Goal: Task Accomplishment & Management: Manage account settings

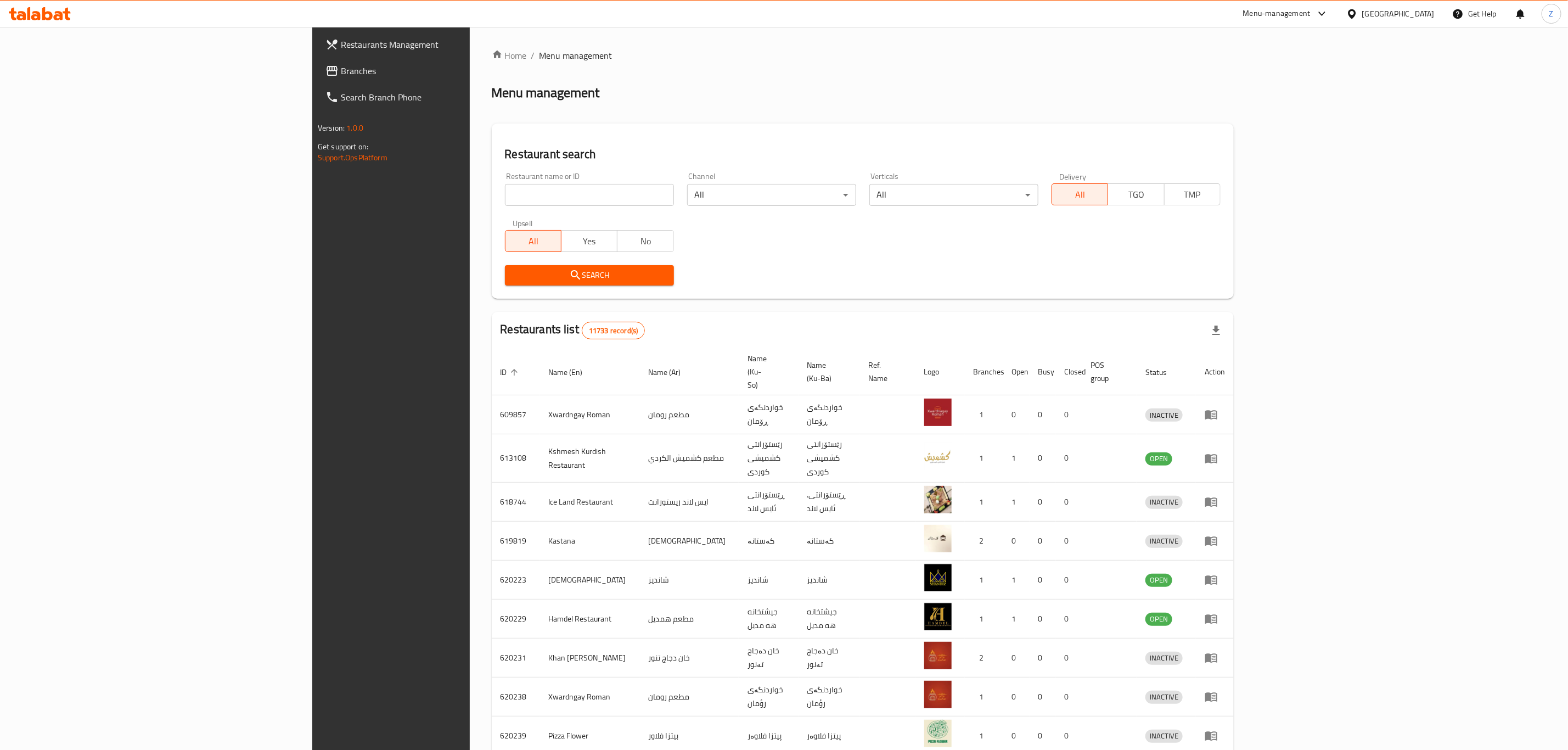
click at [505, 204] on input "search" at bounding box center [589, 194] width 169 height 22
type input "9"
type input "99 grill rest"
click button "Search" at bounding box center [589, 275] width 169 height 20
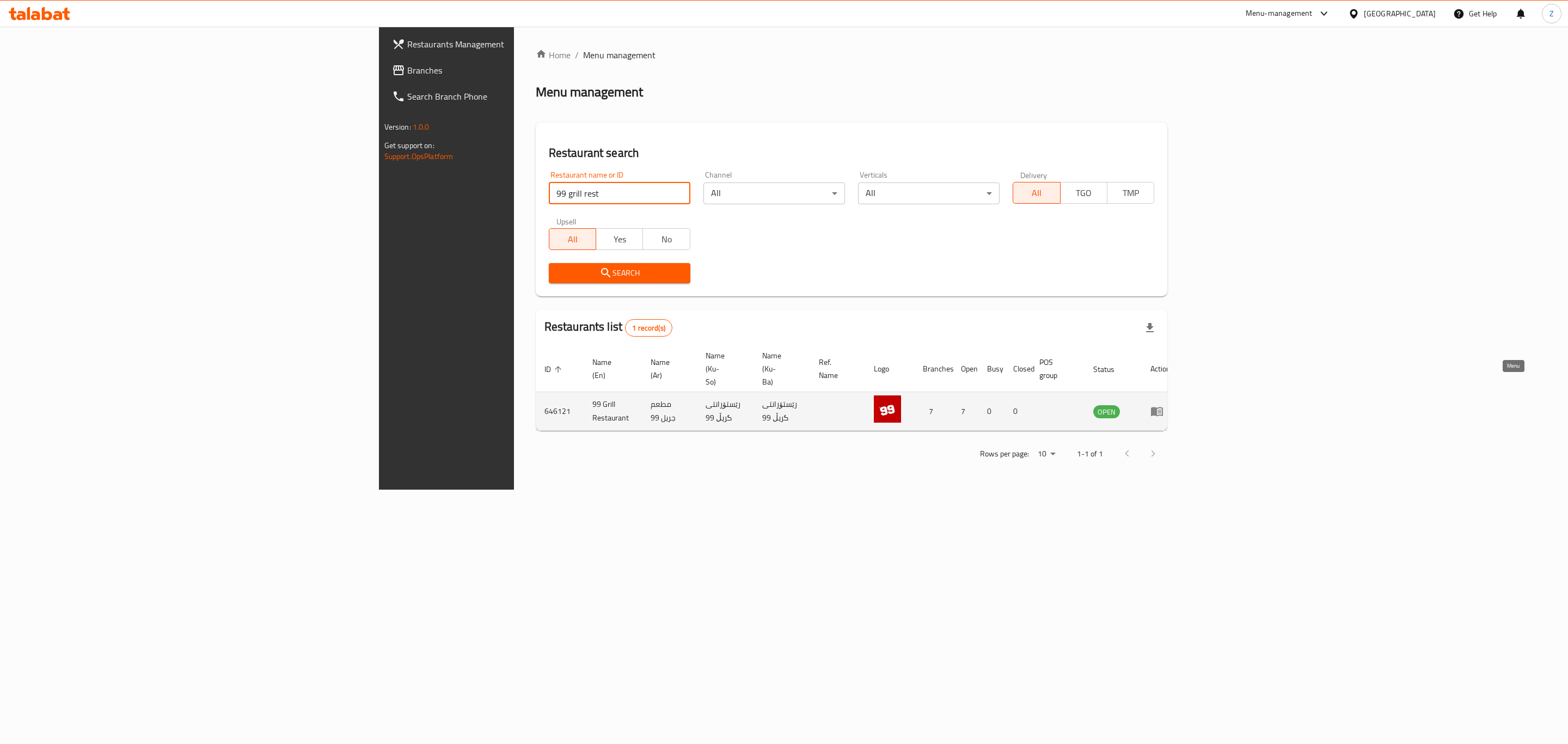
click at [1171, 405] on link "enhanced table" at bounding box center [1160, 411] width 20 height 13
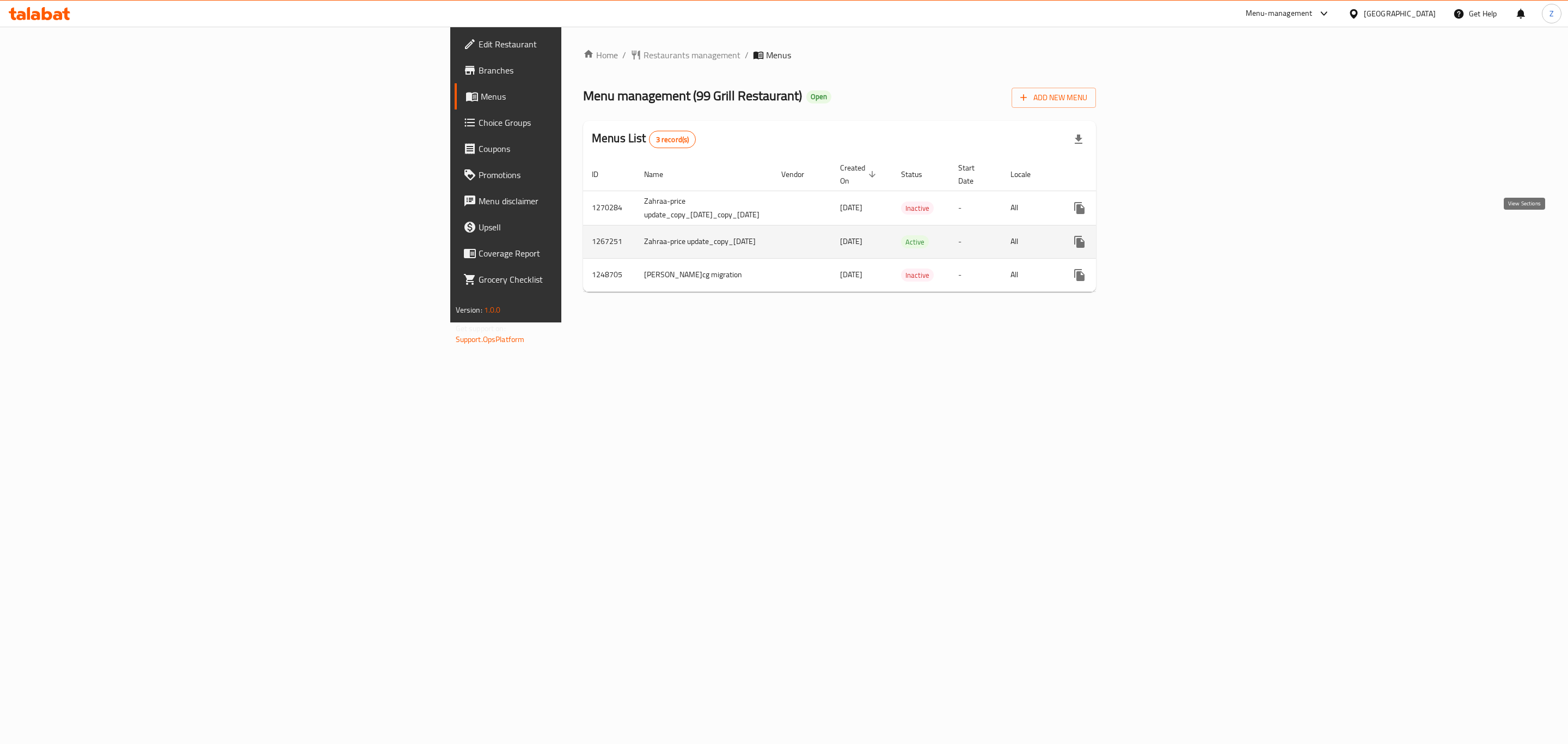
click at [1165, 235] on icon "enhanced table" at bounding box center [1158, 241] width 13 height 13
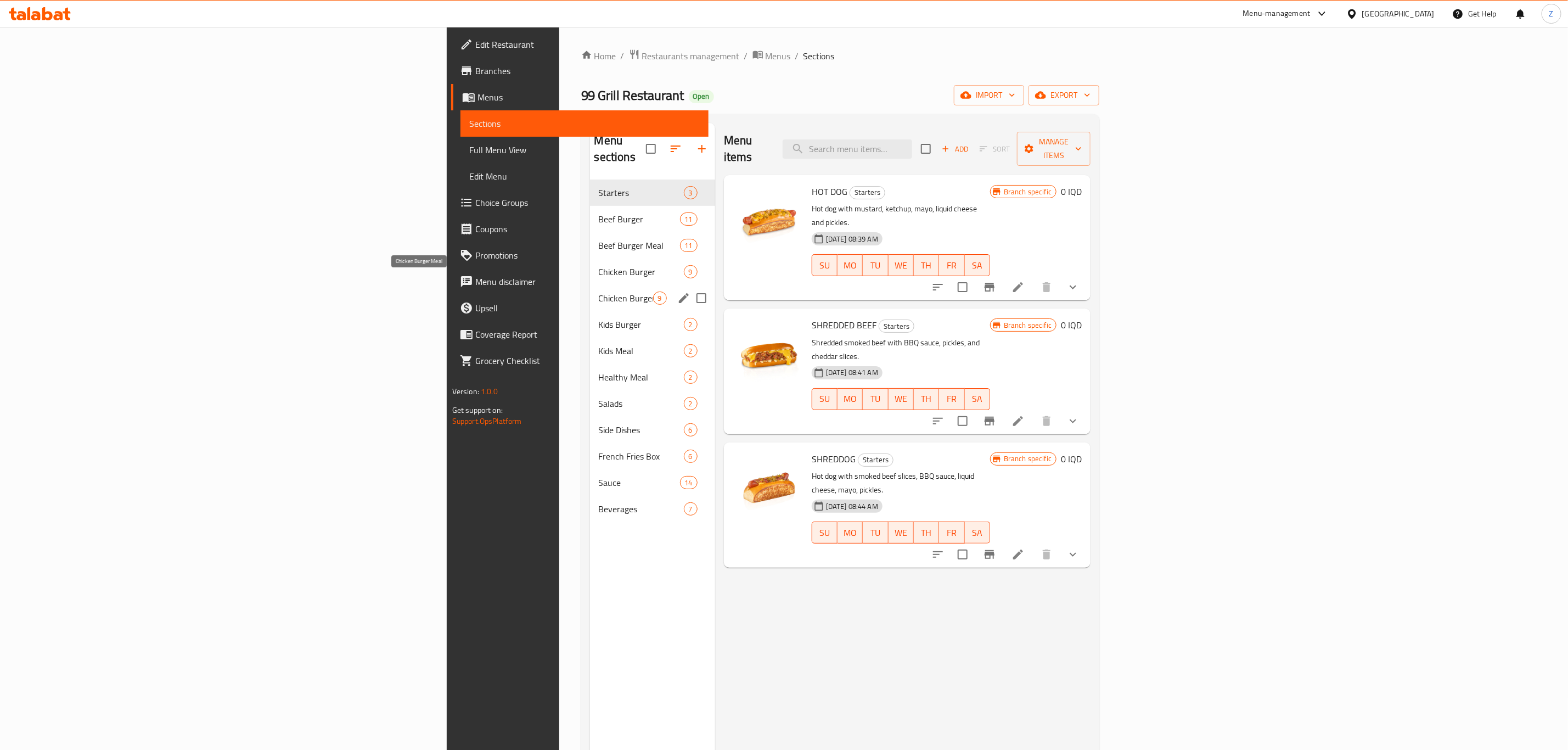
click at [599, 291] on span "Chicken Burger Meal" at bounding box center [626, 297] width 55 height 13
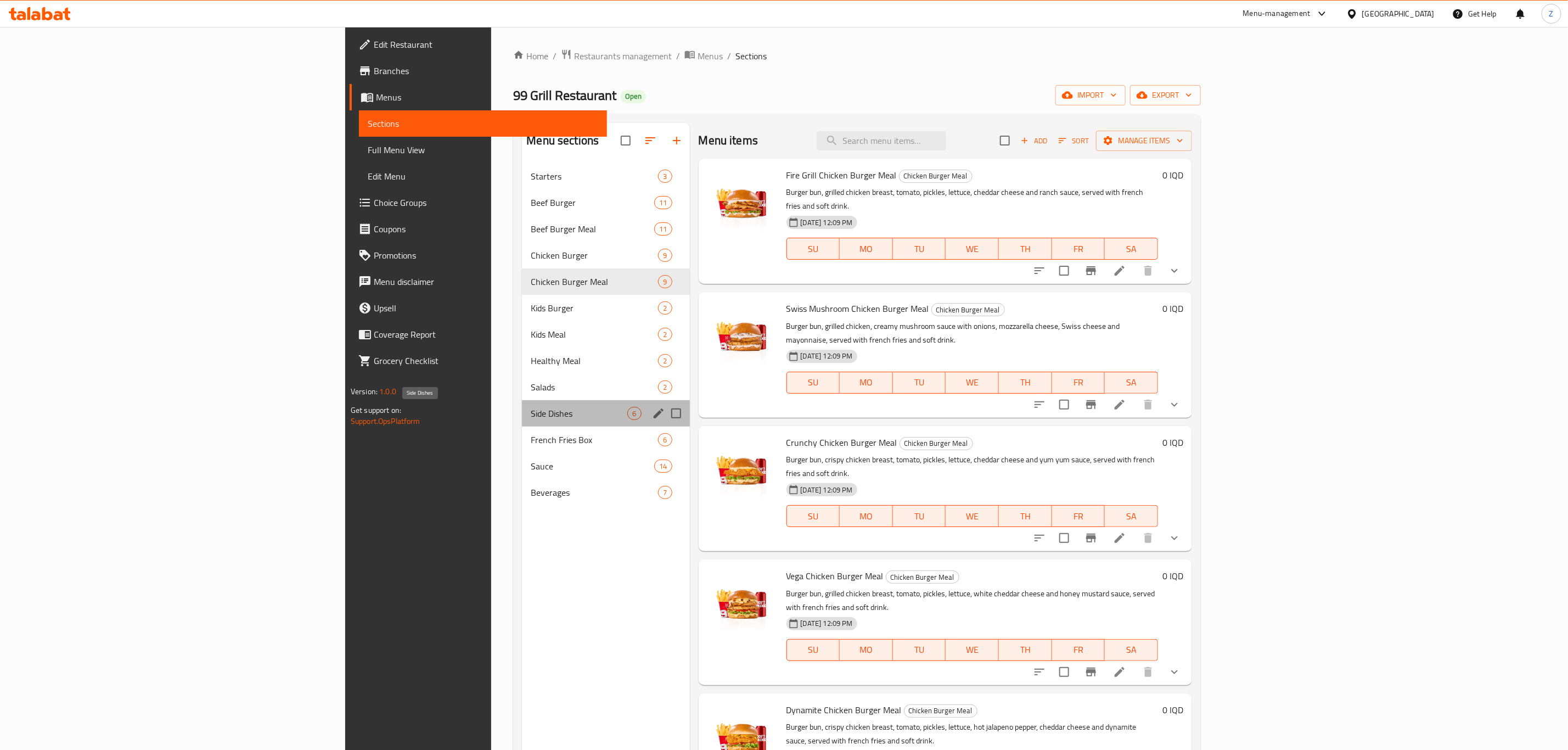
click at [531, 407] on span "Side Dishes" at bounding box center [579, 413] width 97 height 13
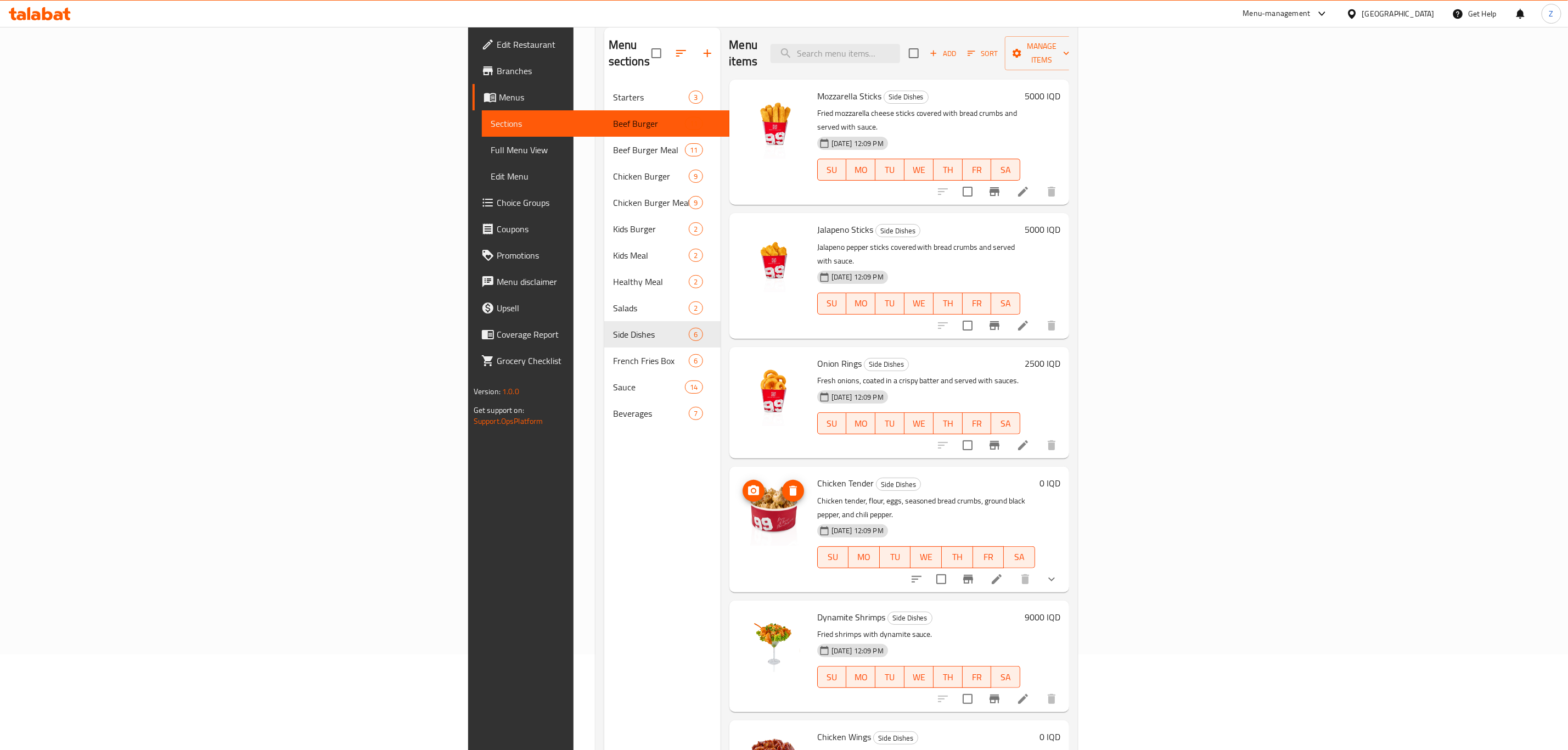
scroll to position [154, 0]
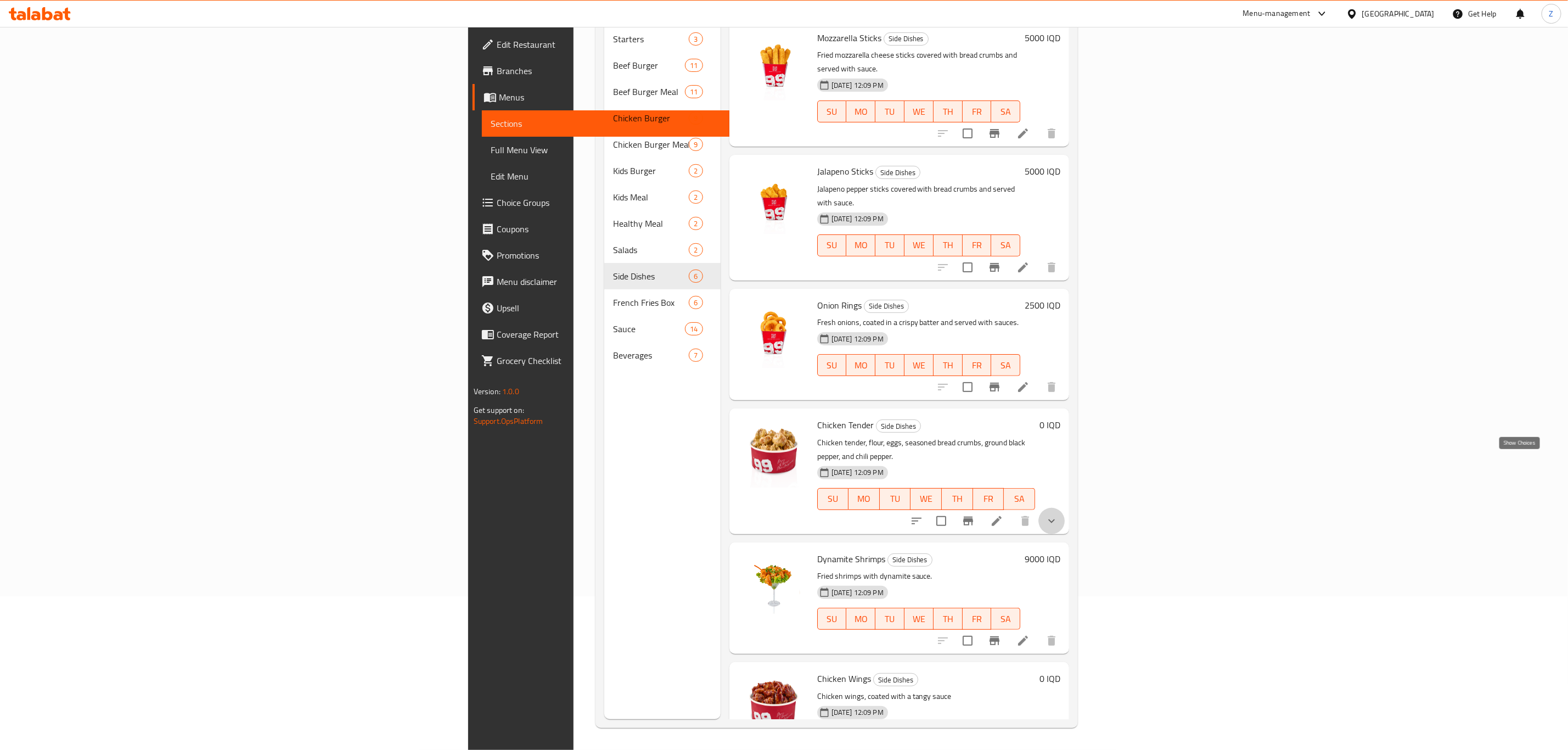
click at [1058, 514] on icon "show more" at bounding box center [1051, 520] width 13 height 13
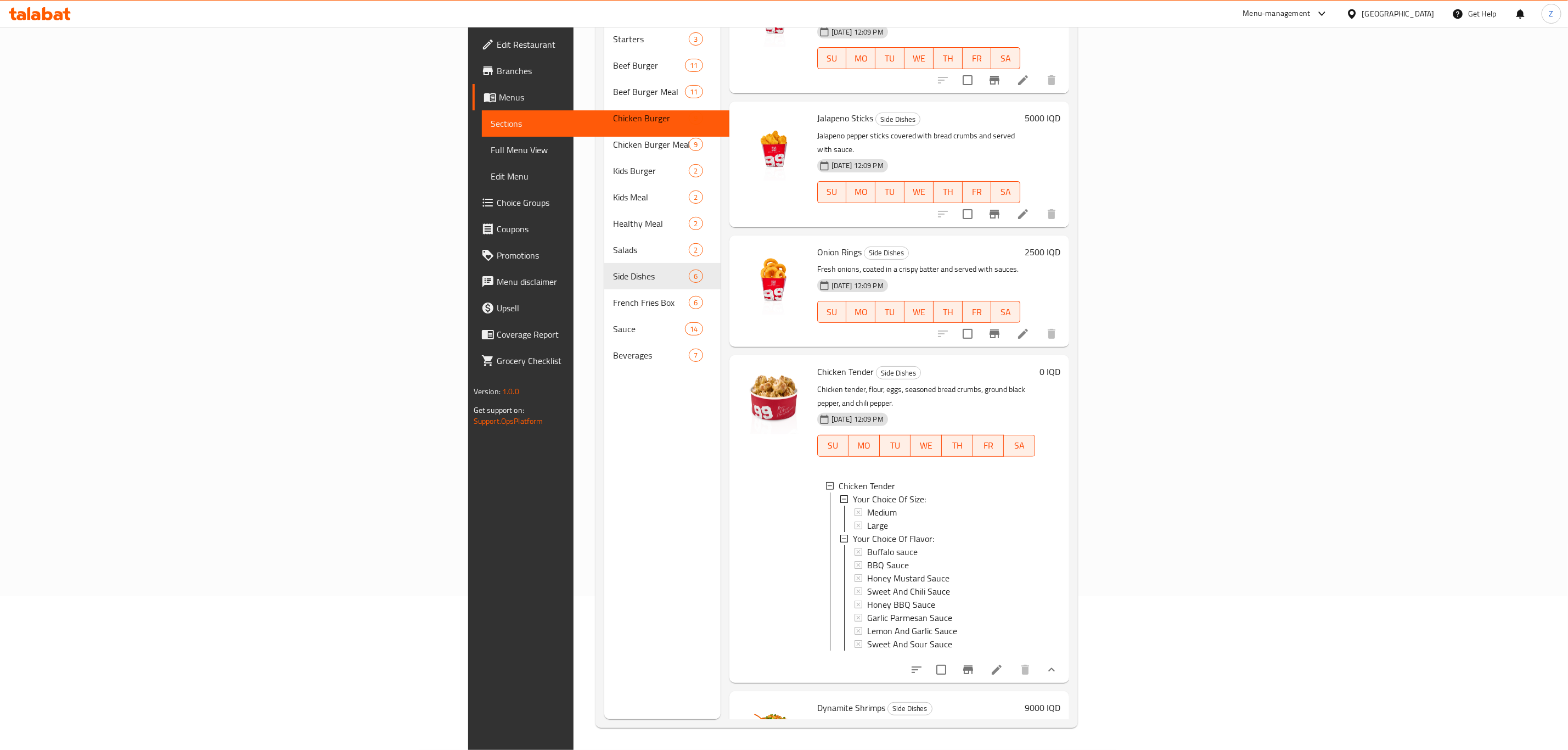
scroll to position [83, 0]
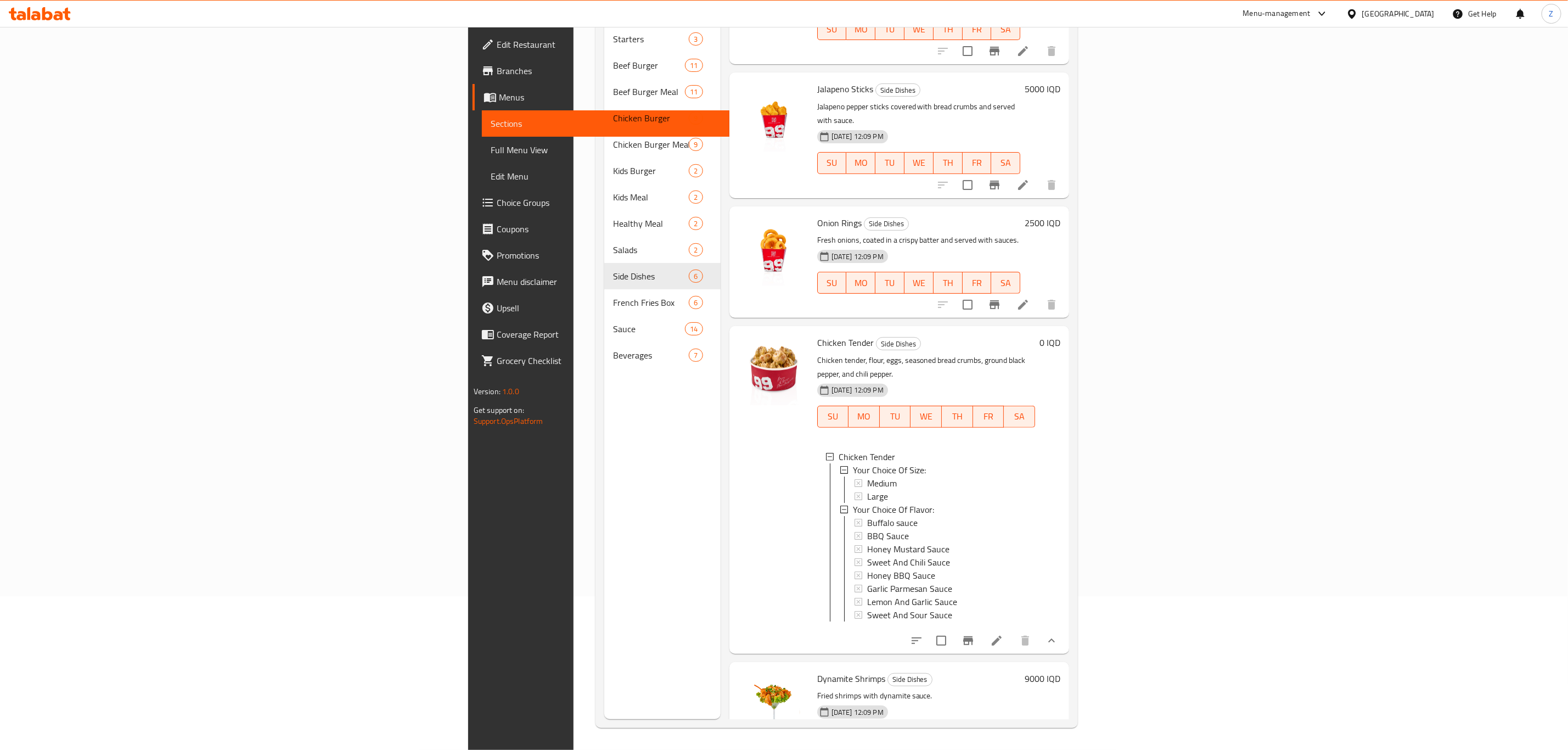
click at [1002, 636] on icon at bounding box center [997, 641] width 10 height 10
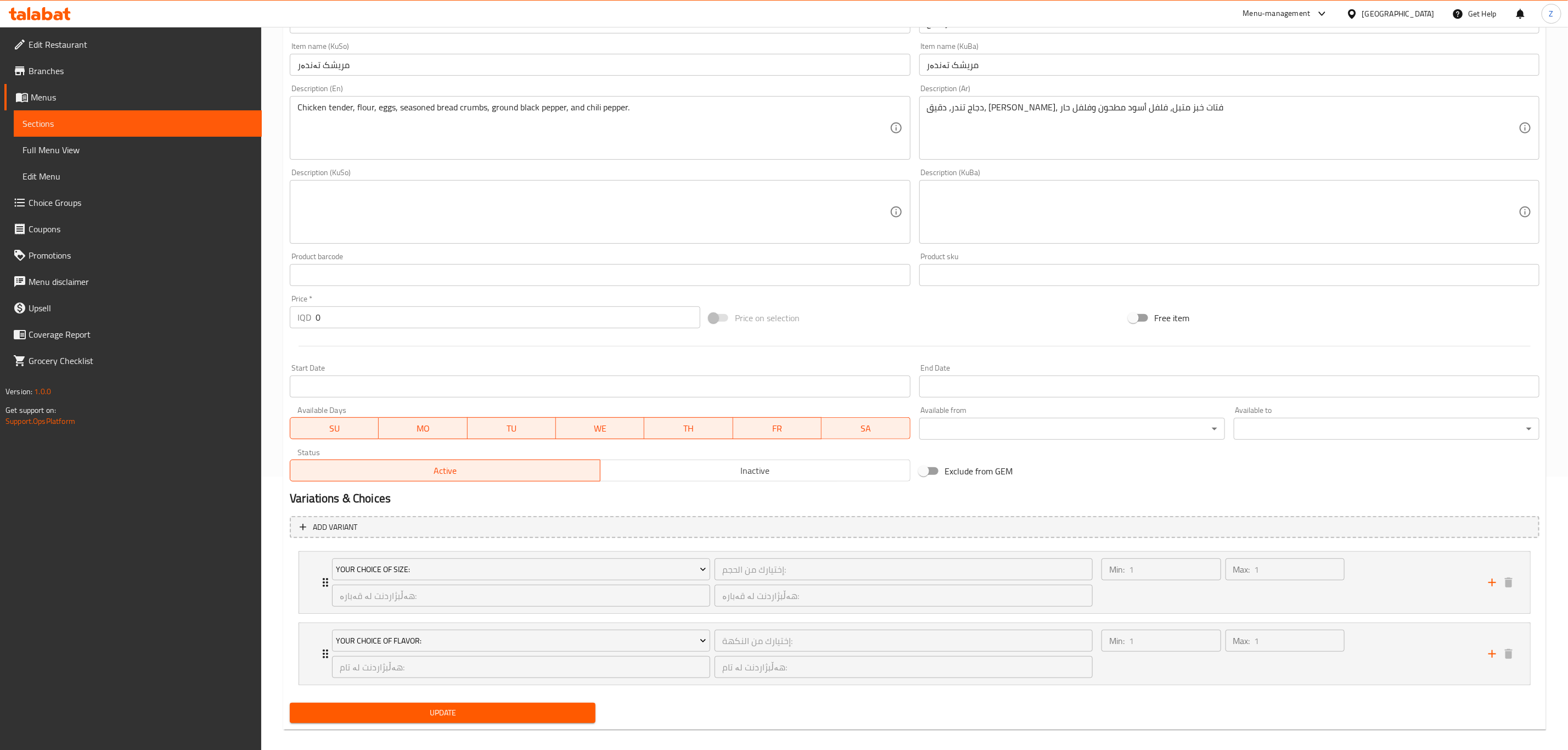
scroll to position [285, 0]
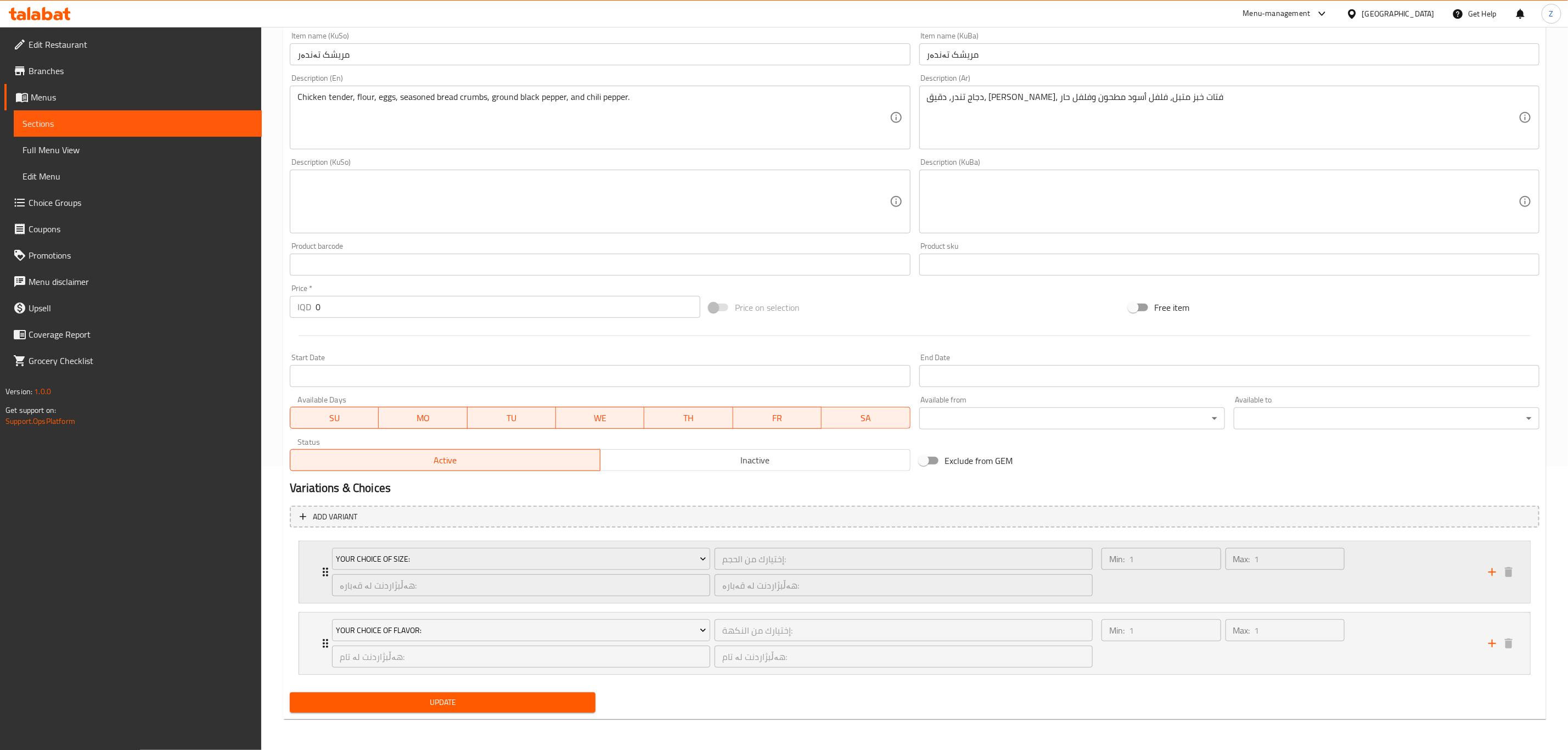
click at [328, 573] on div "Your Choice Of Size: إختيارك من الحجم: ​ هەڵبژاردنت لە قەبارە: ​ هەڵبژاردنت لە …" at bounding box center [712, 572] width 774 height 61
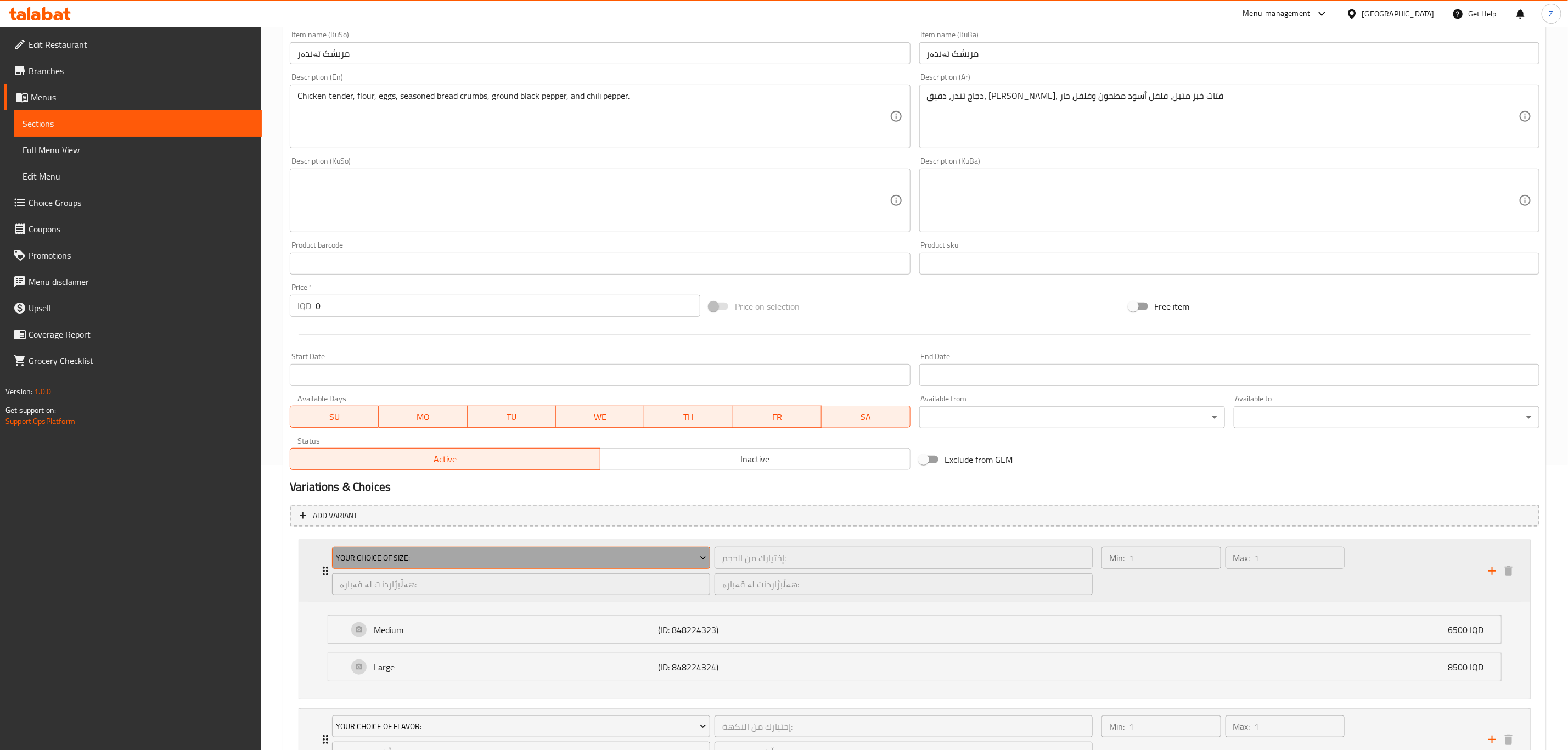
click at [705, 557] on icon "Expand" at bounding box center [703, 558] width 6 height 3
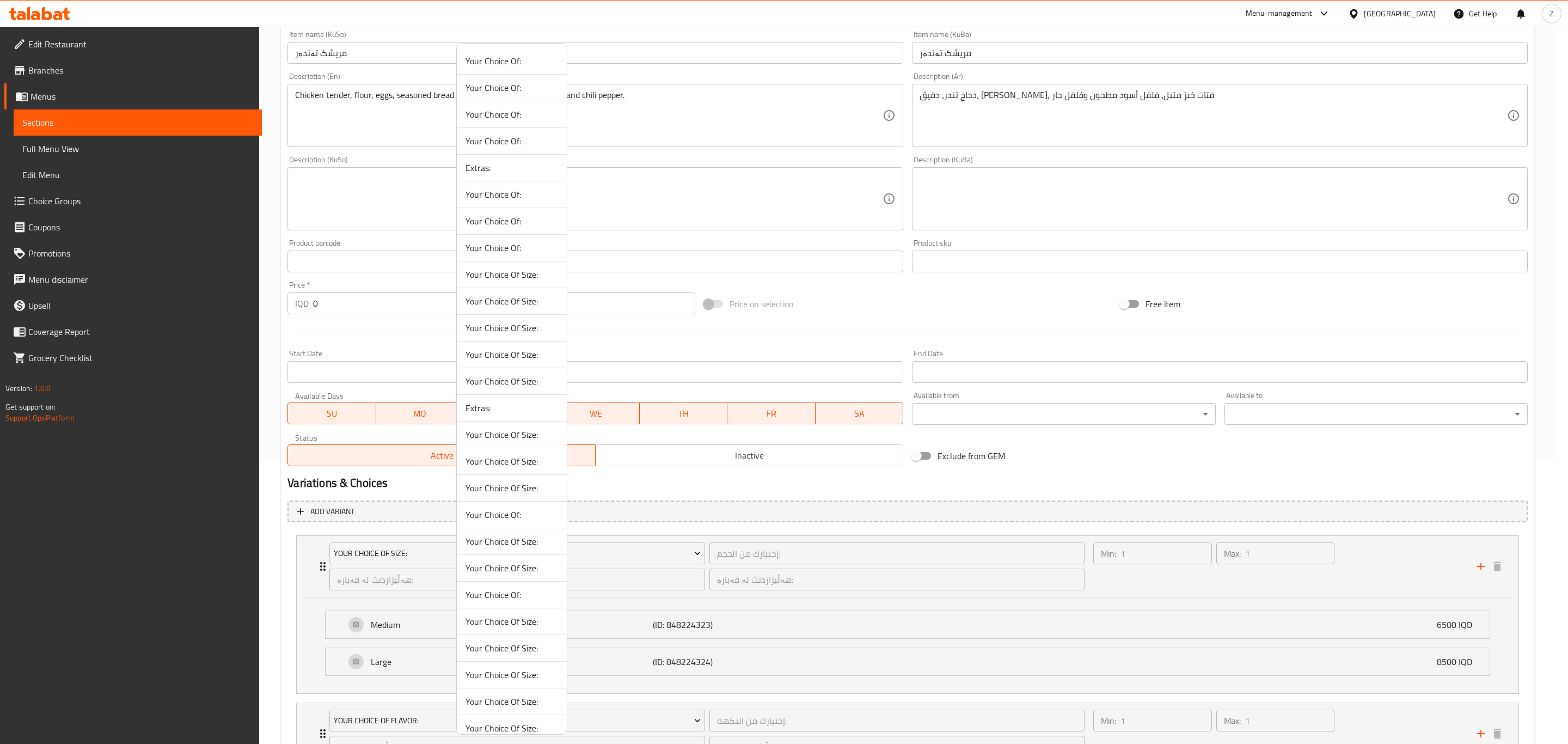
click at [1032, 471] on div at bounding box center [784, 372] width 1568 height 744
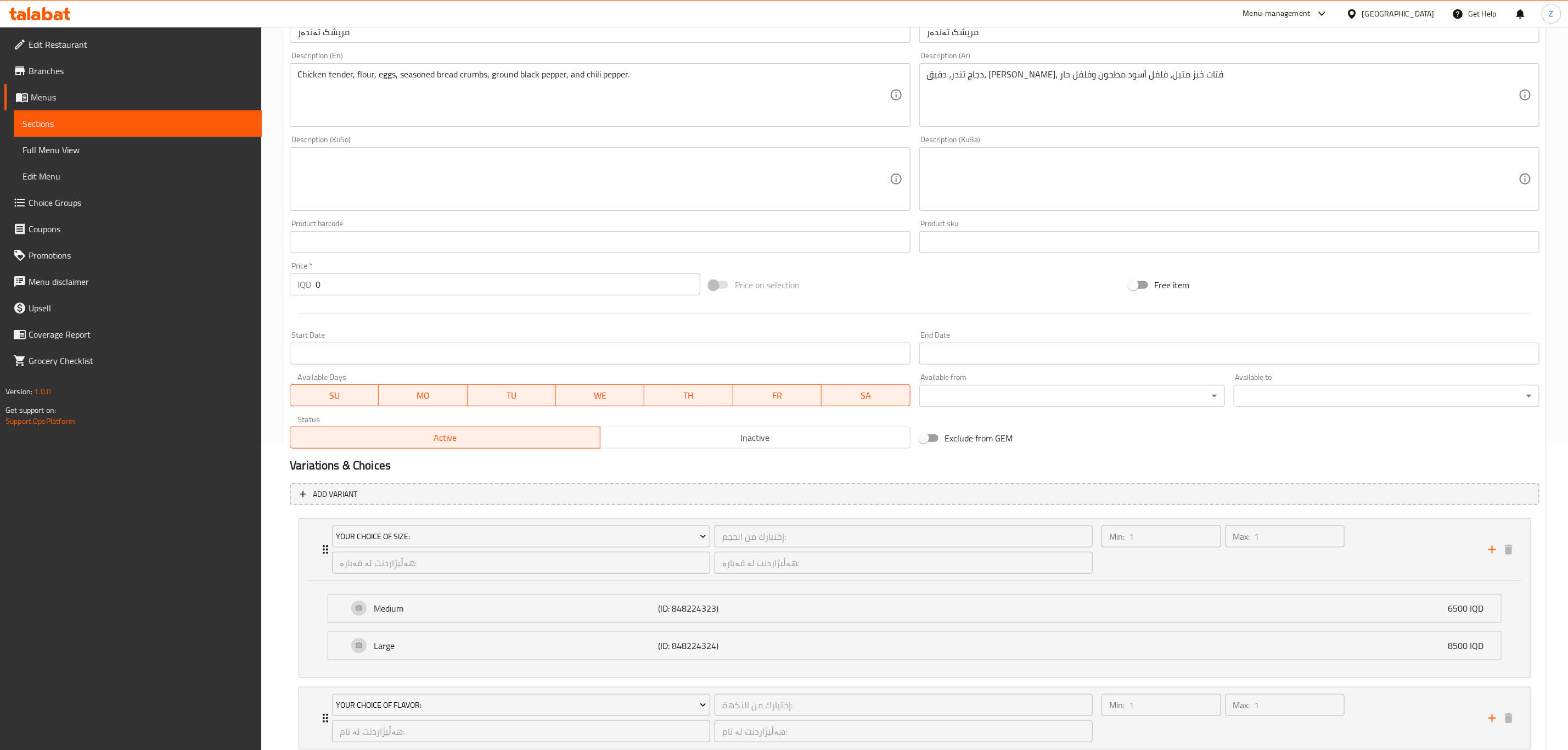
scroll to position [219, 0]
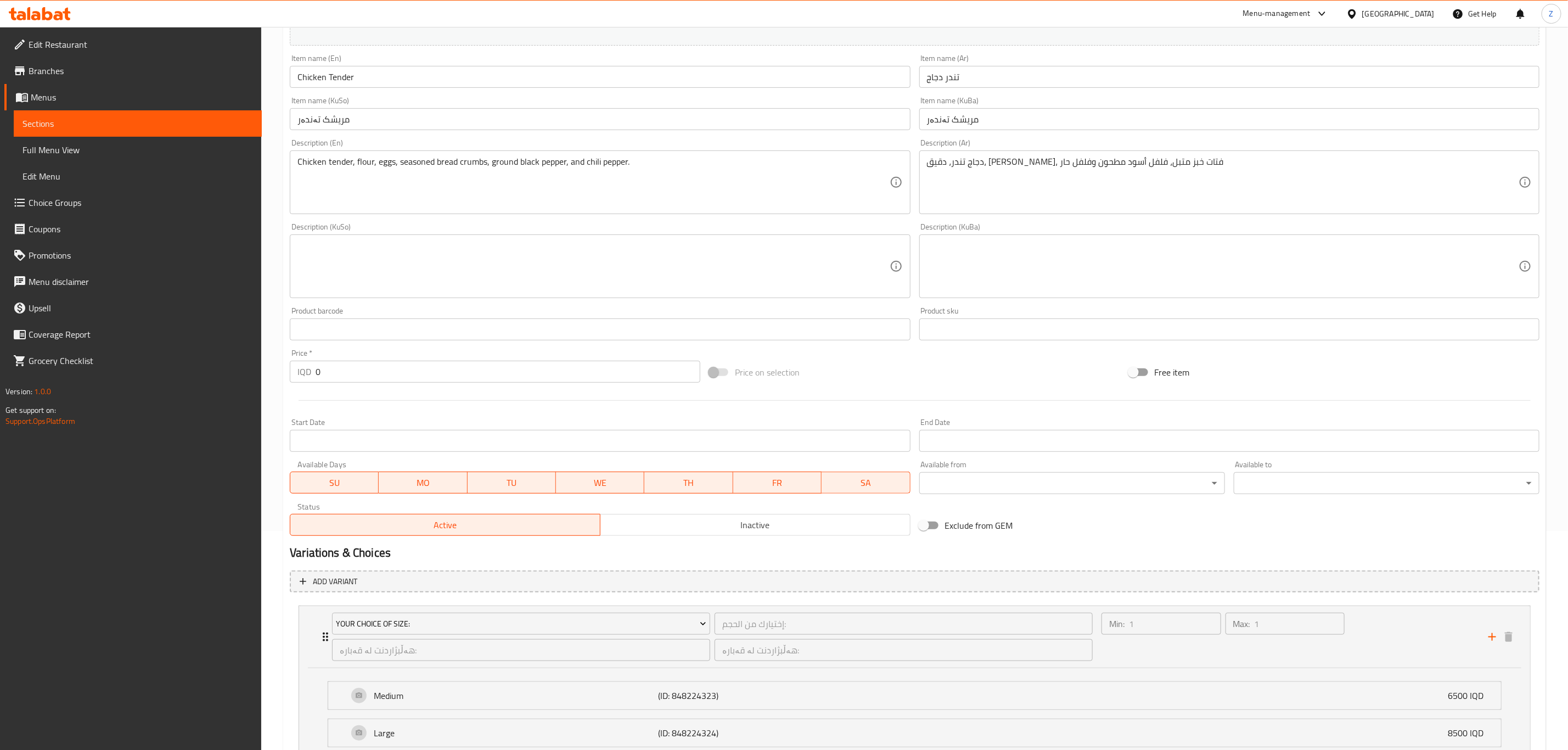
click at [94, 149] on span "Full Menu View" at bounding box center [137, 150] width 230 height 13
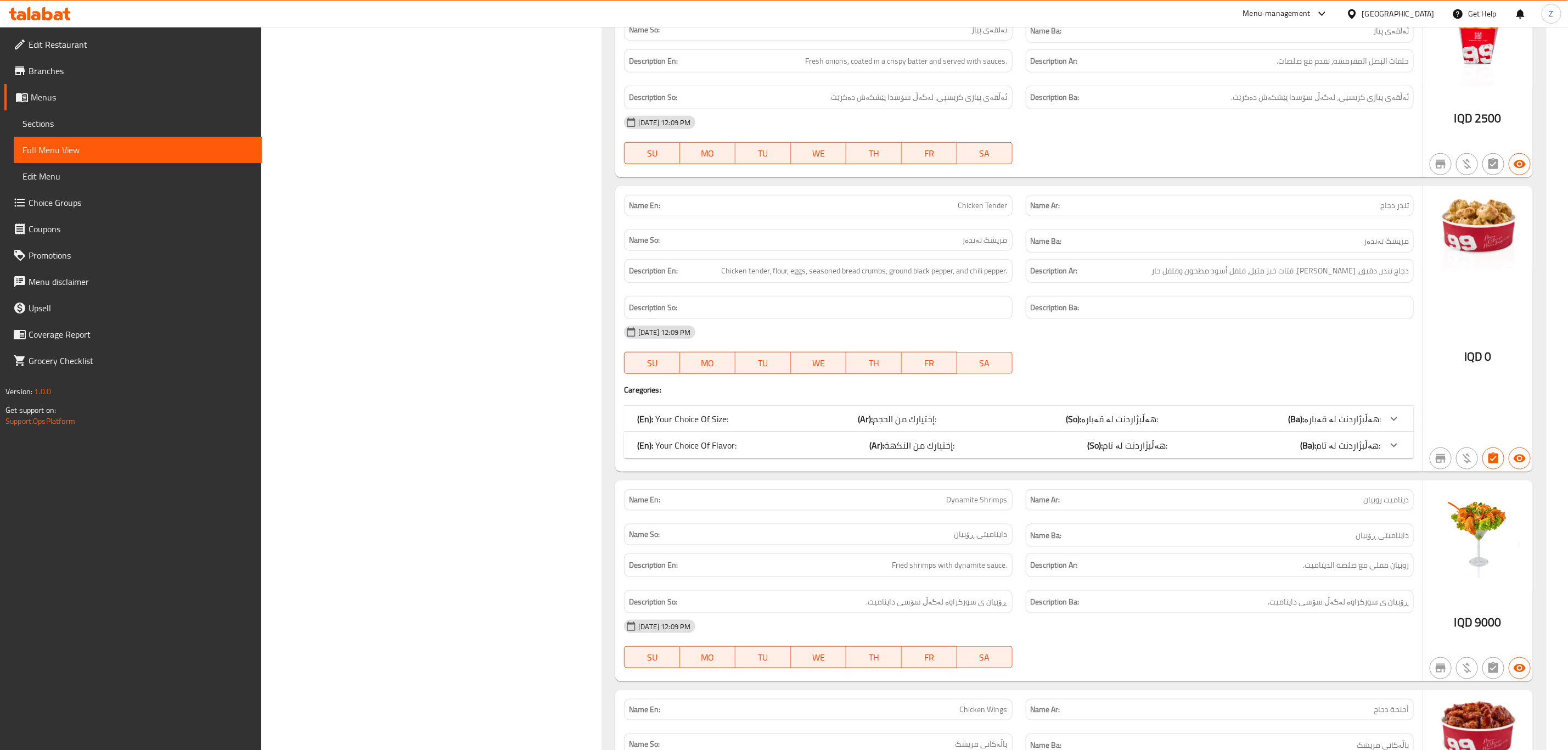
scroll to position [16350, 0]
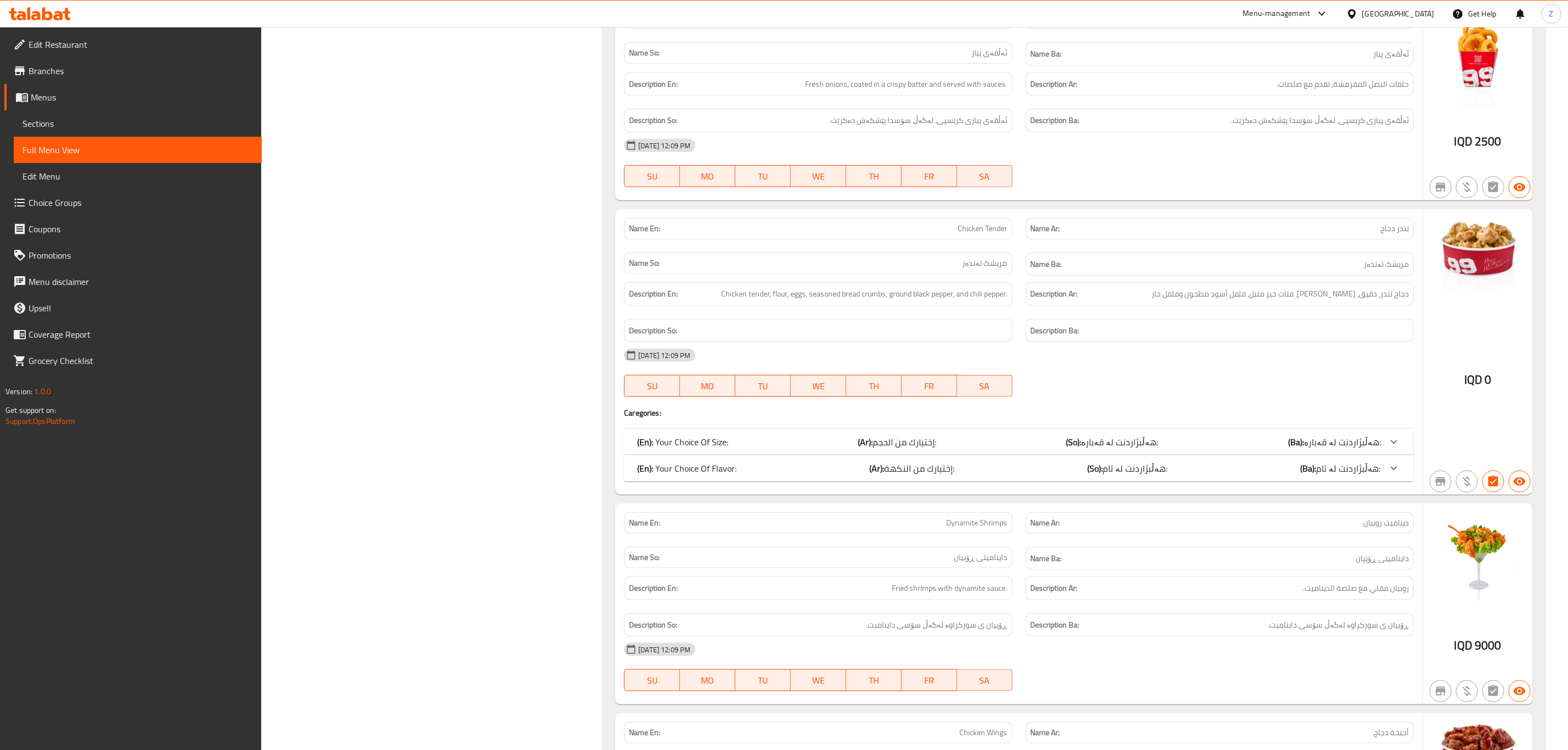
click at [1196, 455] on div "(En): Your Choice Of Size: (Ar): إختيارك من الحجم: (So): هەڵبژاردنت لە قەبارە: …" at bounding box center [1019, 442] width 790 height 26
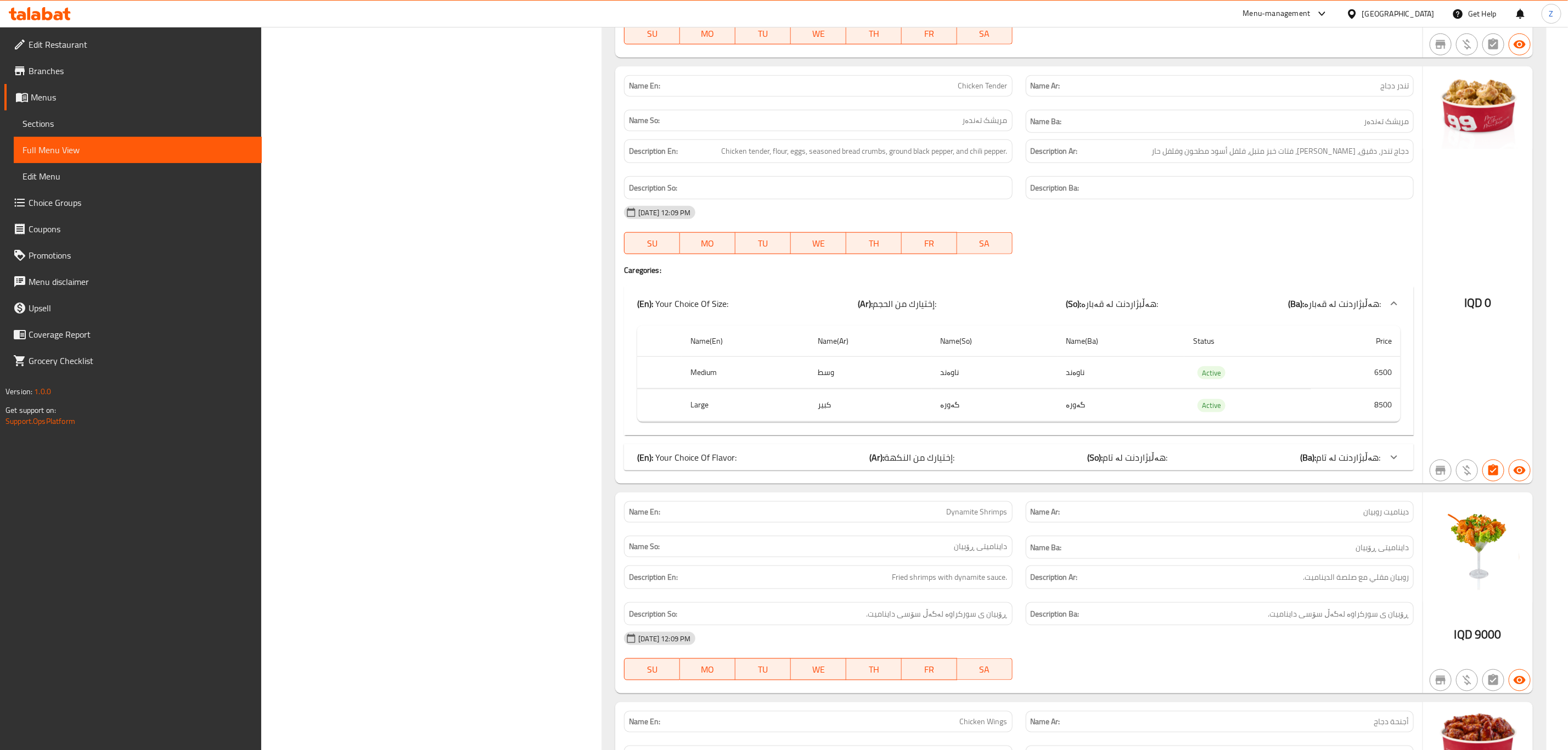
scroll to position [16515, 0]
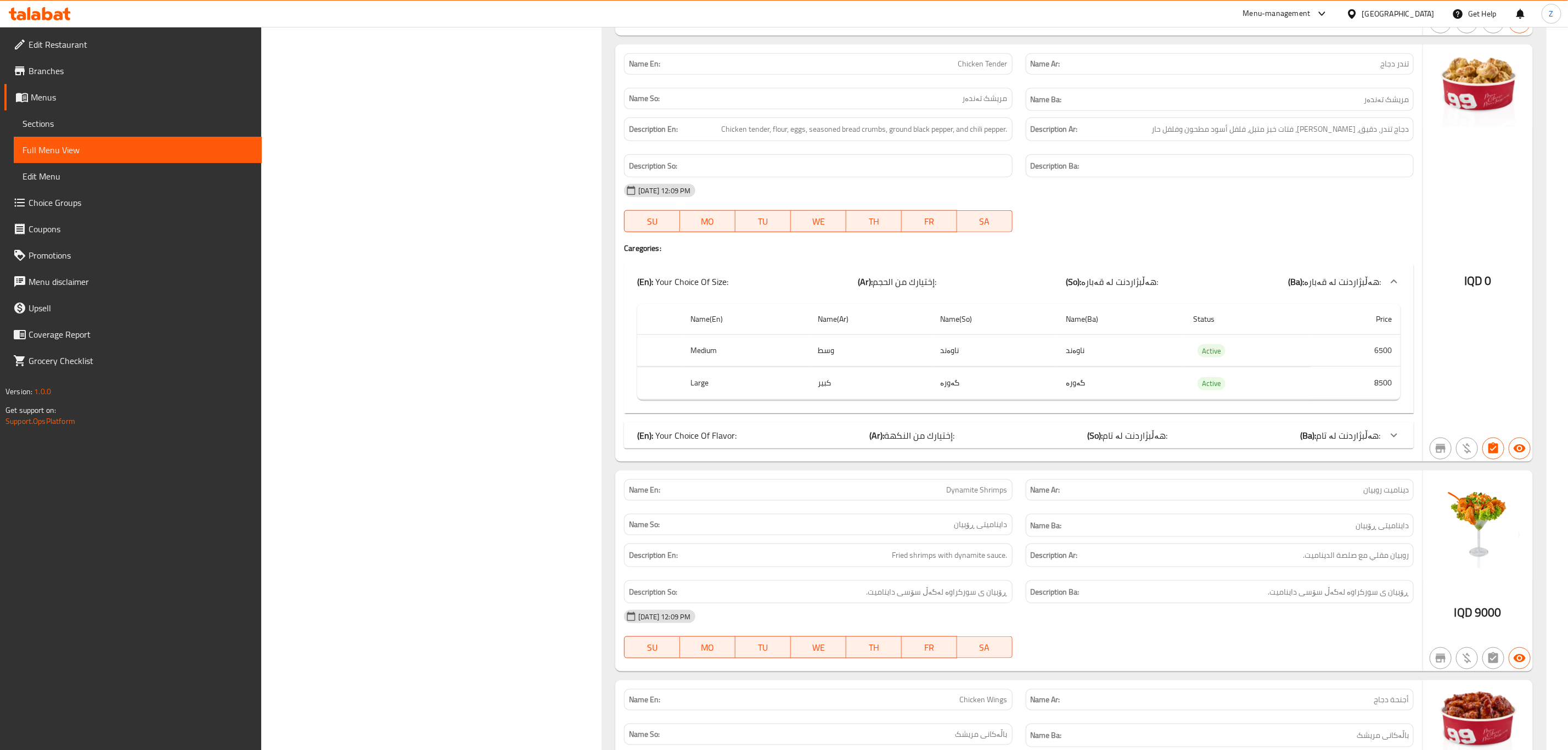
click at [1187, 442] on div "(En): Your Choice Of Flavor: (Ar): إختيارك من النكهة: (So): هەڵبژاردنت لە تام: …" at bounding box center [1009, 435] width 744 height 13
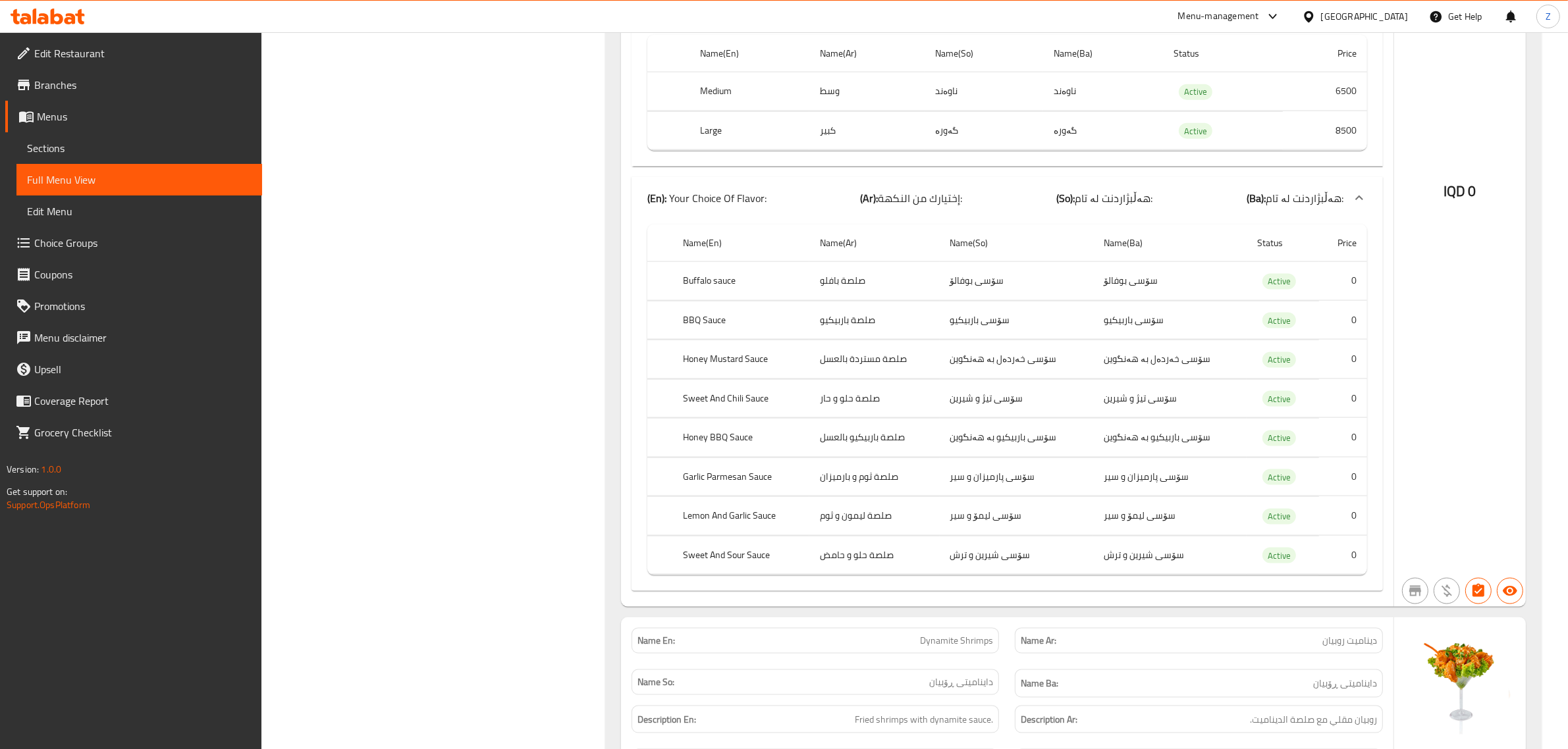
scroll to position [21044, 0]
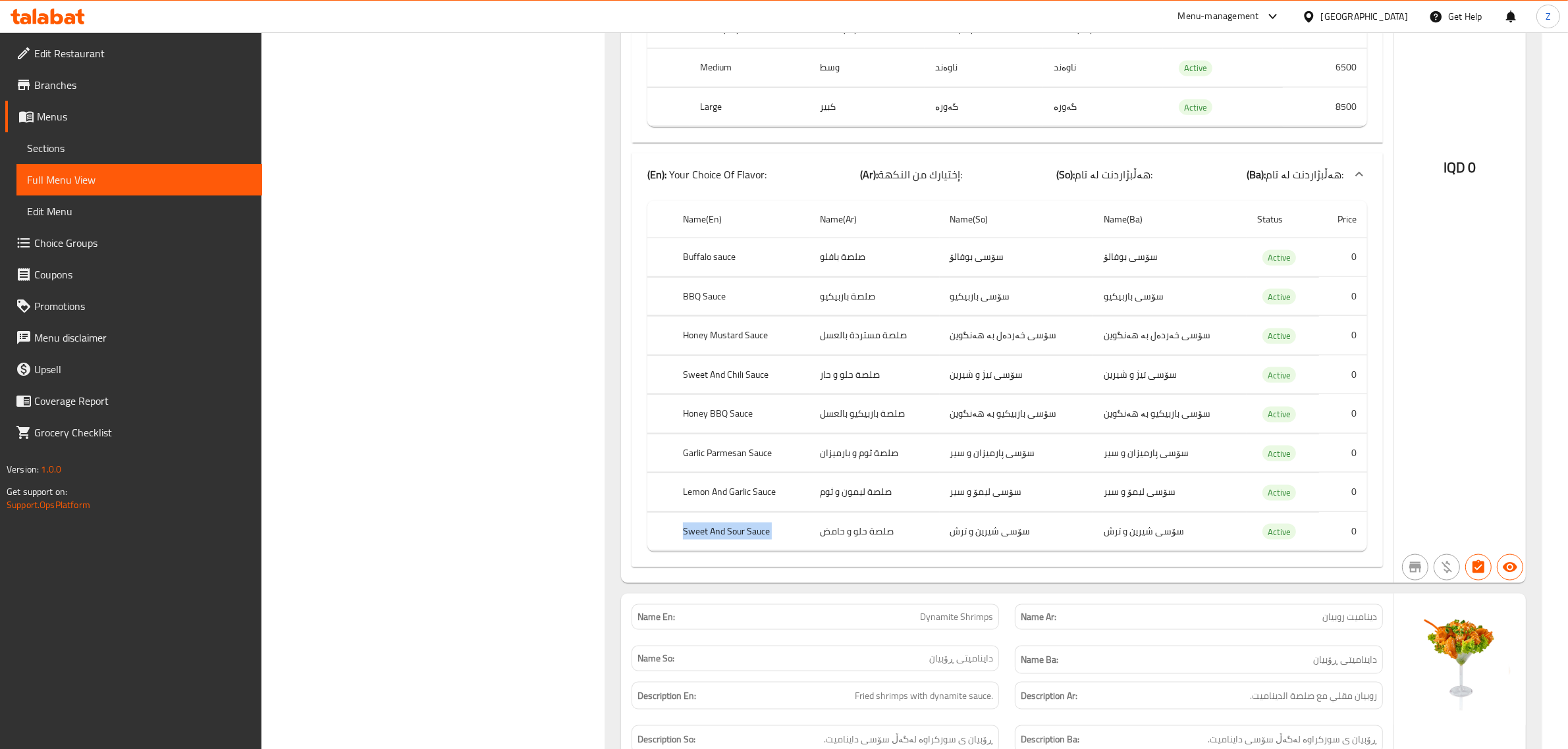
drag, startPoint x: 896, startPoint y: 357, endPoint x: 689, endPoint y: 361, distance: 207.0
click at [682, 512] on tr "Sweet And Sour Sauce صلصة حلو و حامض سۆسی شیرین و ترش سۆسی شیرین و ترش Active 0" at bounding box center [1007, 532] width 720 height 39
copy th "Sweet And Sour Sauce"
click at [907, 512] on td "صلصة حلو و حامض" at bounding box center [875, 532] width 130 height 39
click at [894, 512] on td "صلصة حلو و حامض" at bounding box center [875, 532] width 130 height 39
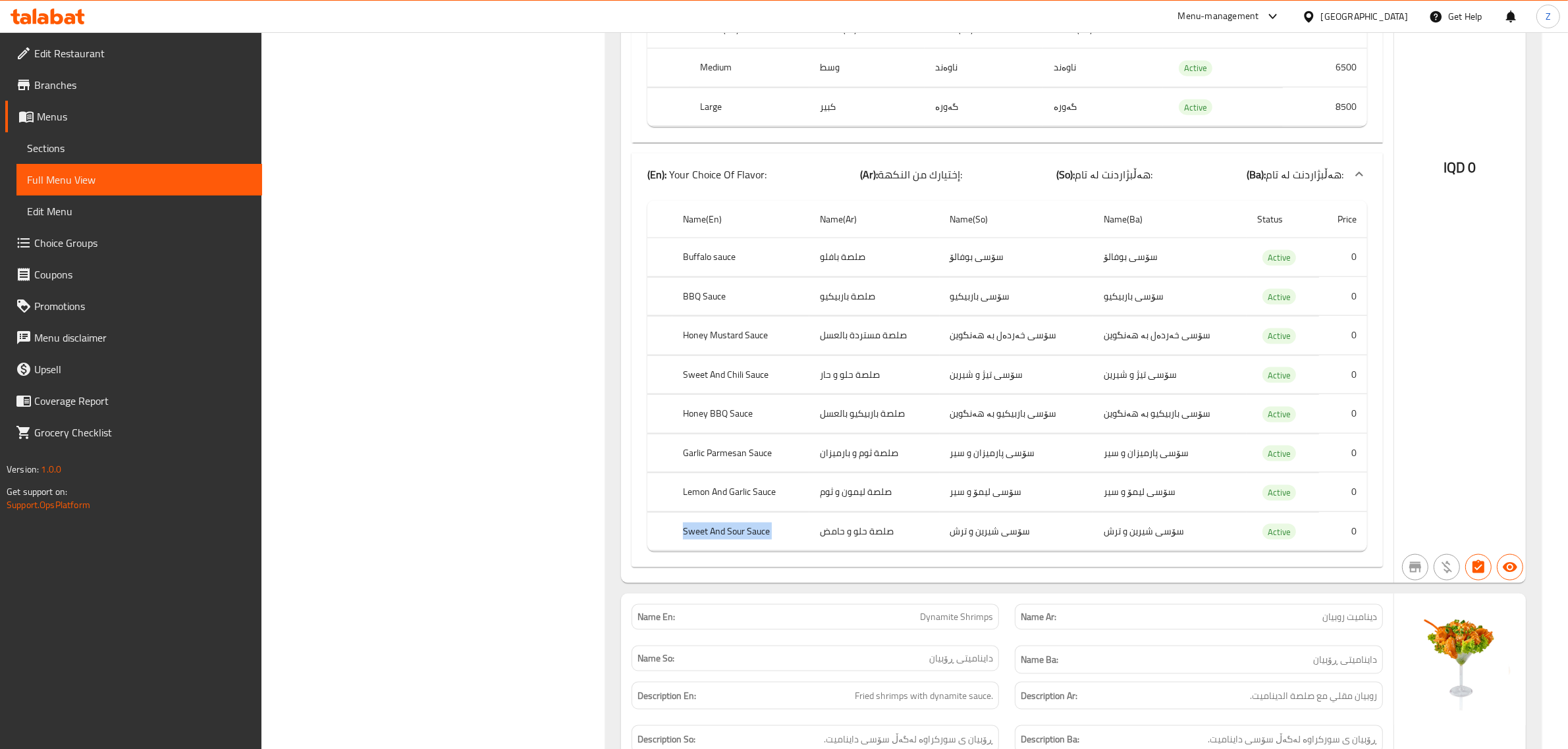
click at [891, 512] on td "صلصة حلو و حامض" at bounding box center [875, 532] width 130 height 39
drag, startPoint x: 891, startPoint y: 360, endPoint x: 824, endPoint y: 359, distance: 67.0
click at [824, 512] on td "صلصة حلو و حامض" at bounding box center [875, 532] width 130 height 39
copy td "صلصة حلو و حامض"
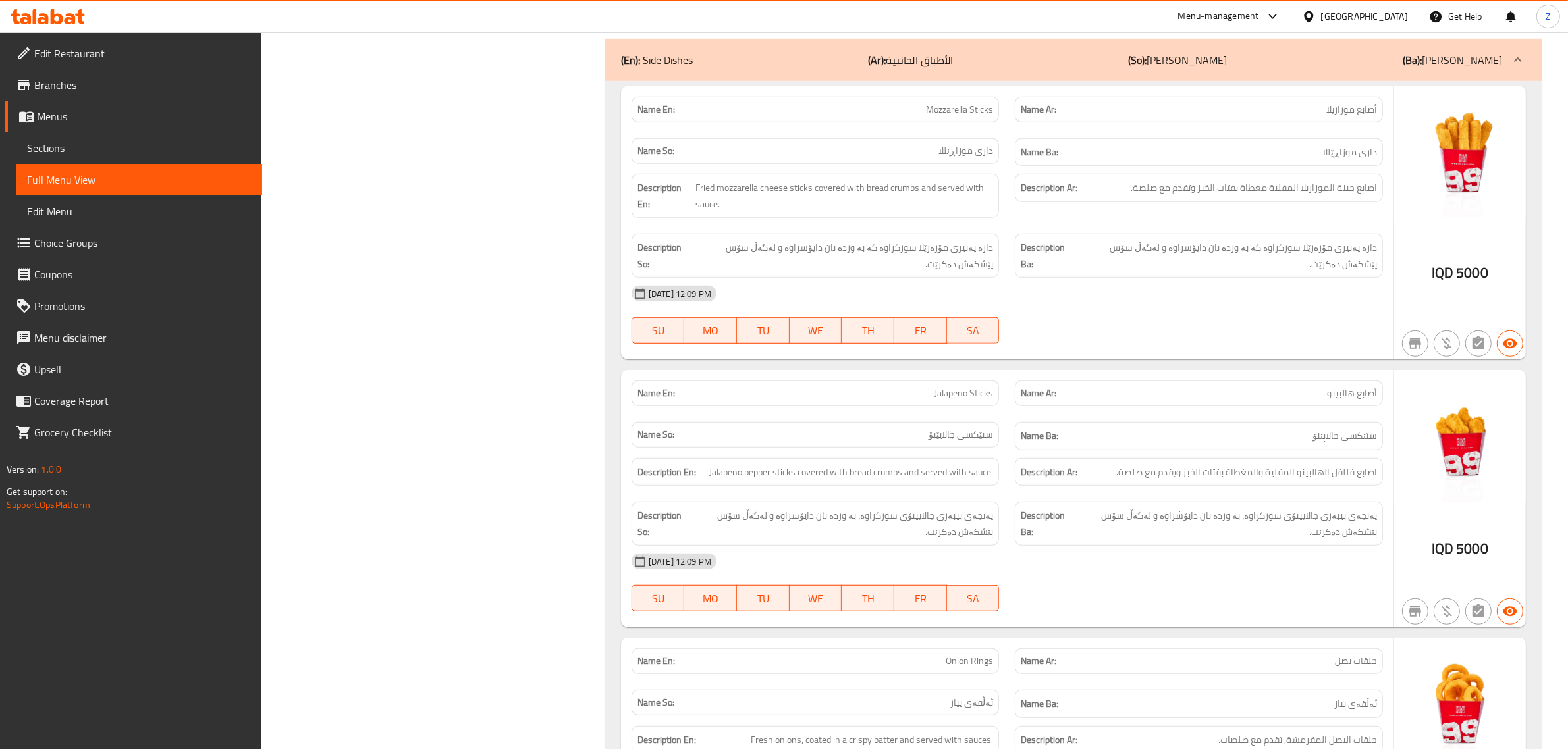
scroll to position [19810, 0]
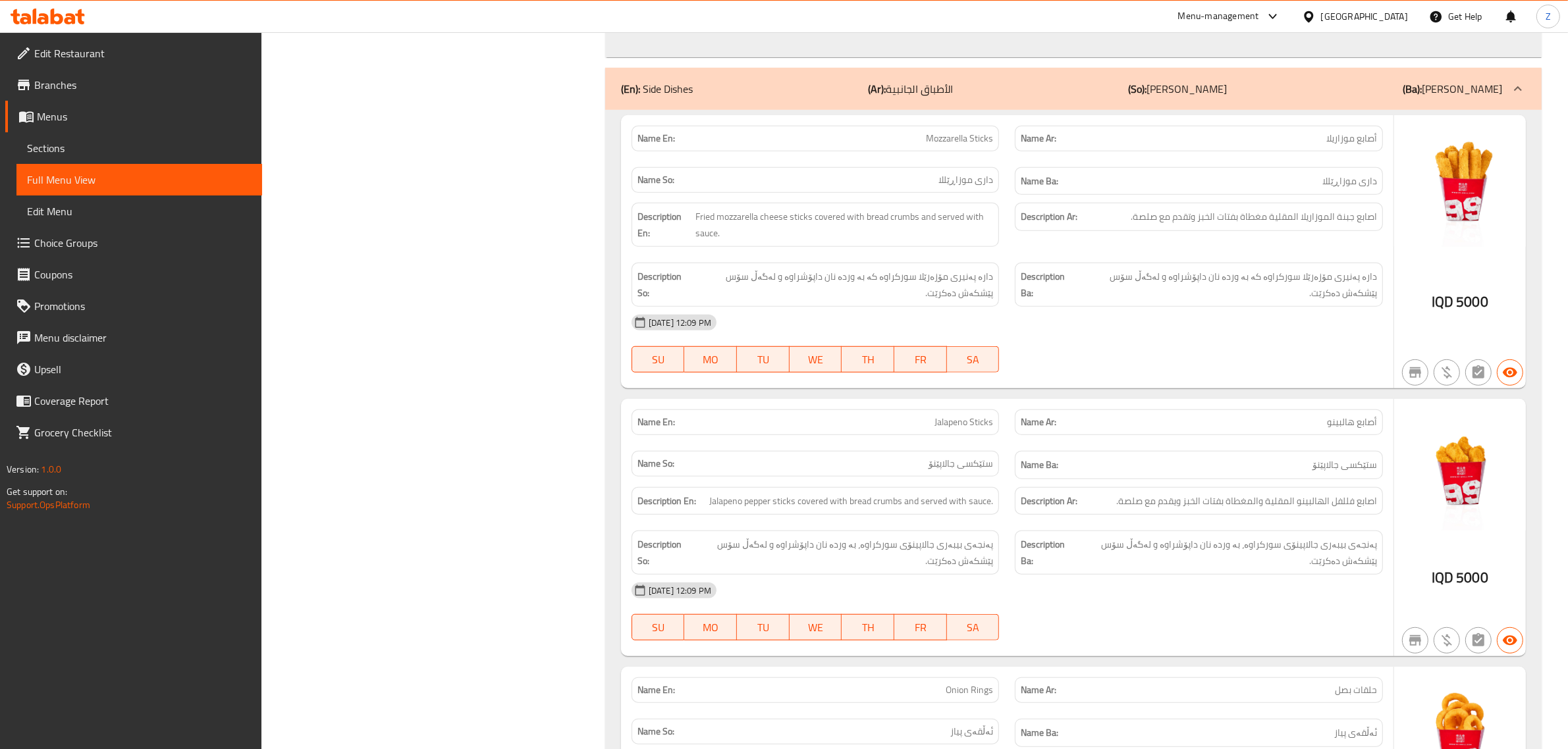
click at [1163, 575] on div "[DATE] 12:09 PM" at bounding box center [1007, 590] width 767 height 31
click at [1237, 575] on div "[DATE] 12:09 PM SU MO TU WE TH FR SA" at bounding box center [1007, 611] width 767 height 74
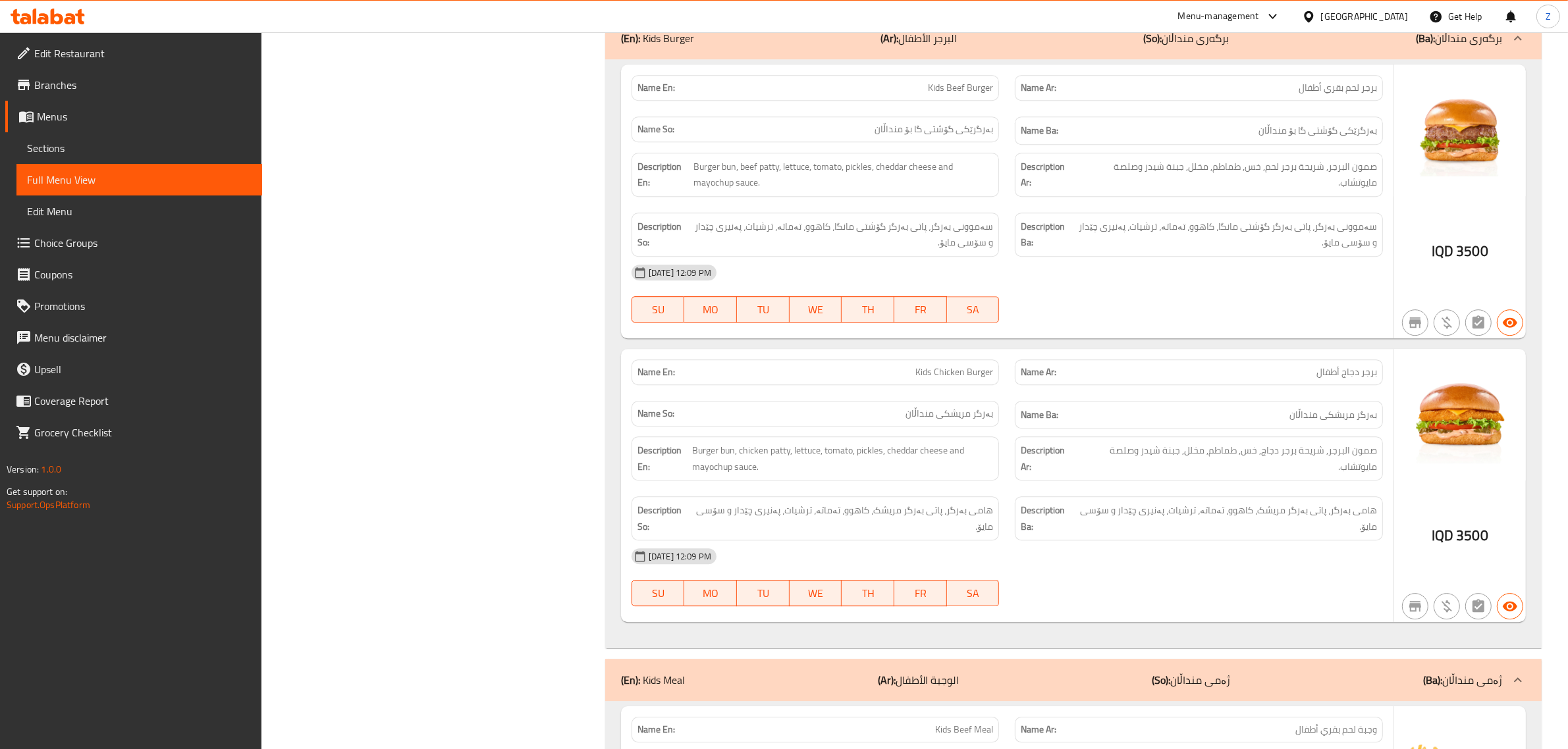
click at [1076, 541] on div "[DATE] 12:09 PM SU MO TU WE TH FR SA" at bounding box center [1007, 577] width 767 height 74
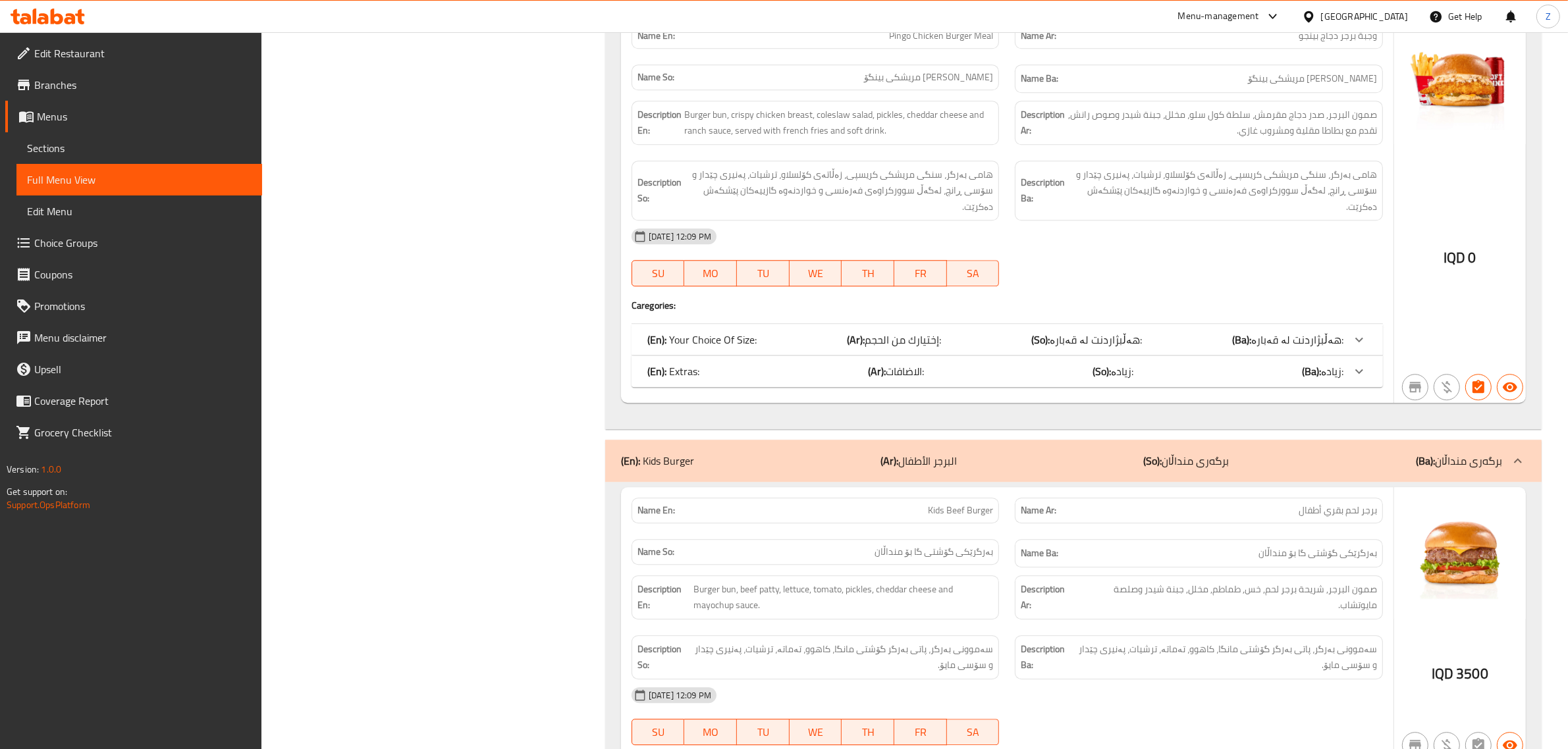
scroll to position [16683, 0]
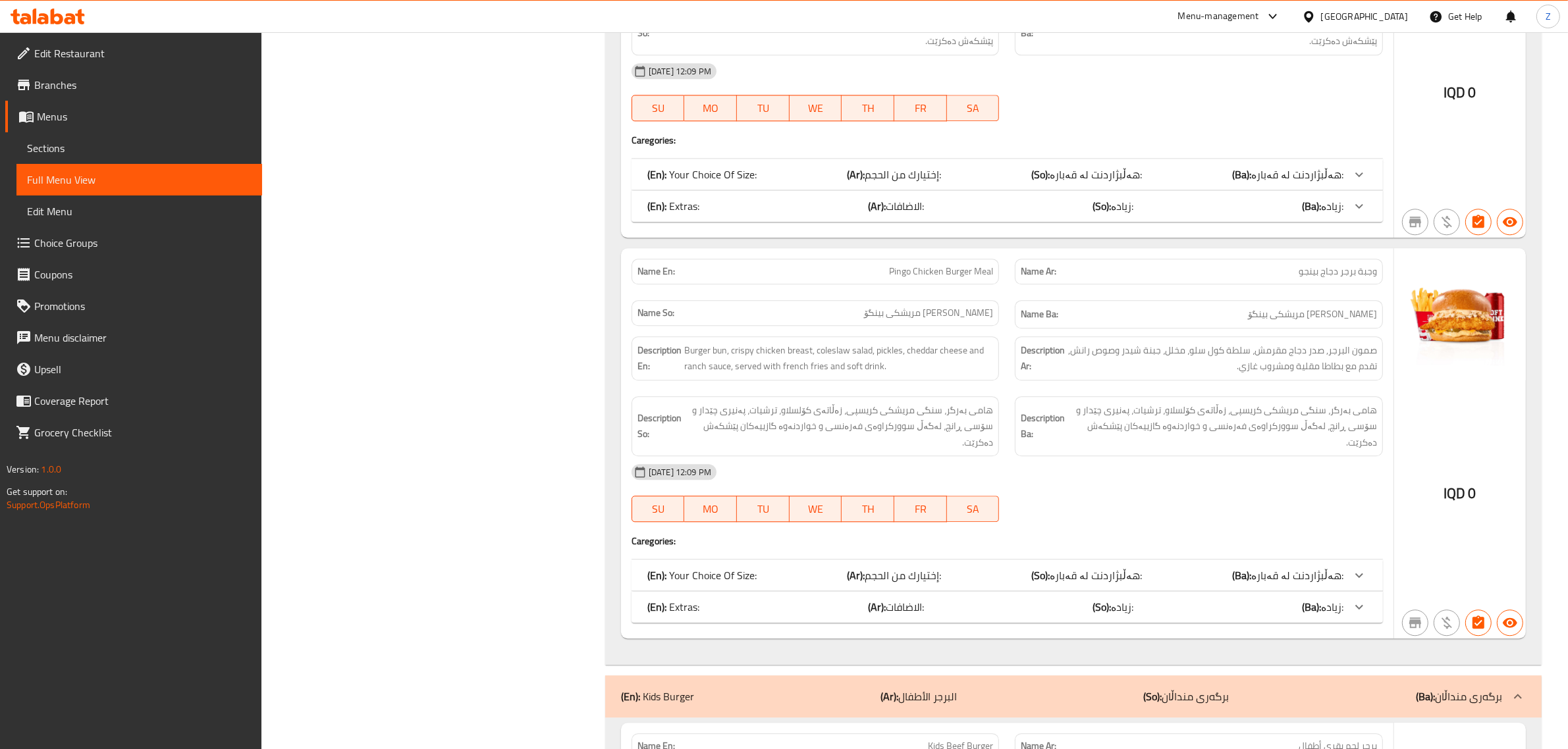
click at [1009, 591] on div "(En): Extras: (Ar): الاضافات: (So): زیادە: (Ba): زیادە:" at bounding box center [1007, 607] width 752 height 31
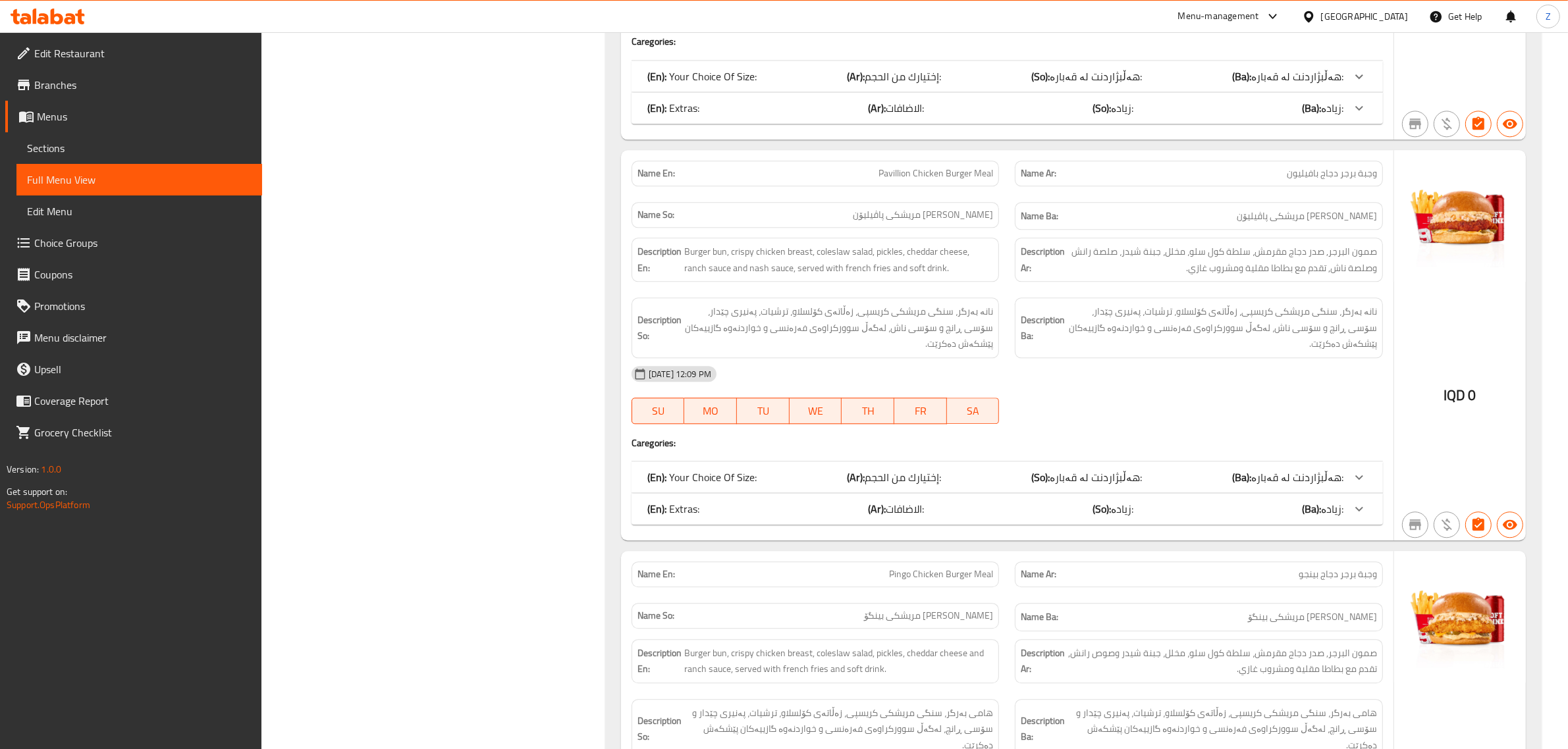
scroll to position [16354, 0]
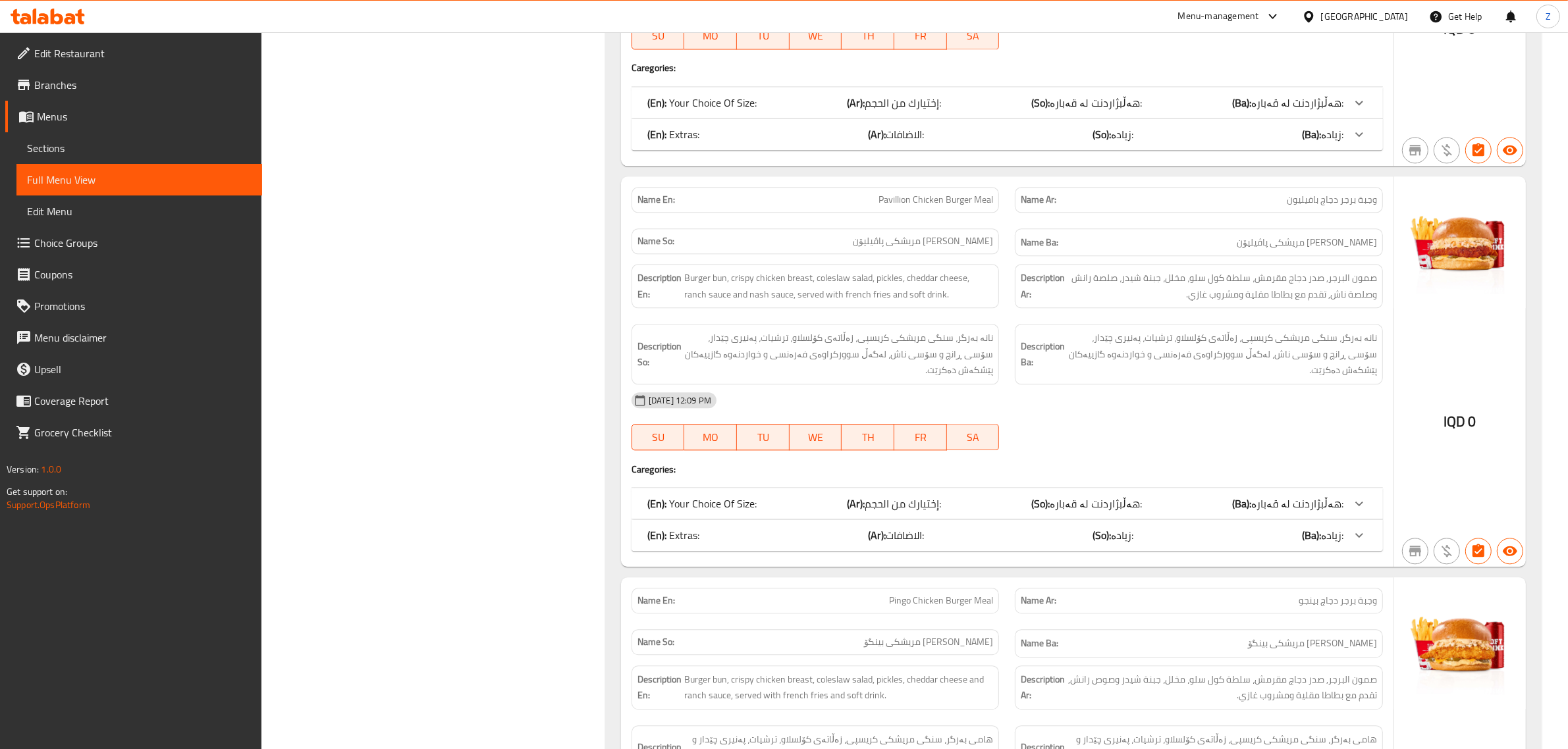
click at [957, 527] on div "(En): Extras: (Ar): الاضافات: (So): زیادە: (Ba): زیادە:" at bounding box center [995, 535] width 696 height 16
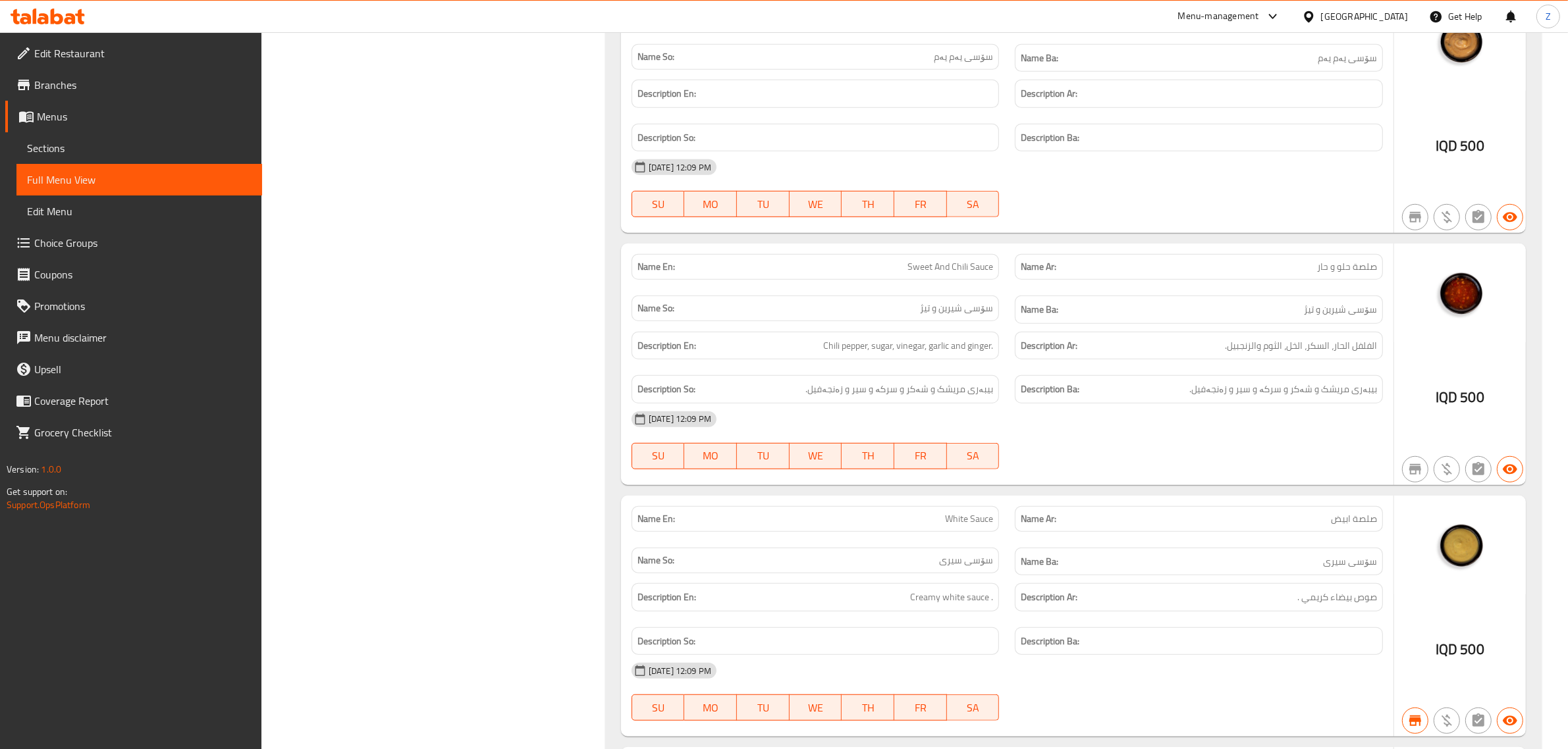
scroll to position [25999, 0]
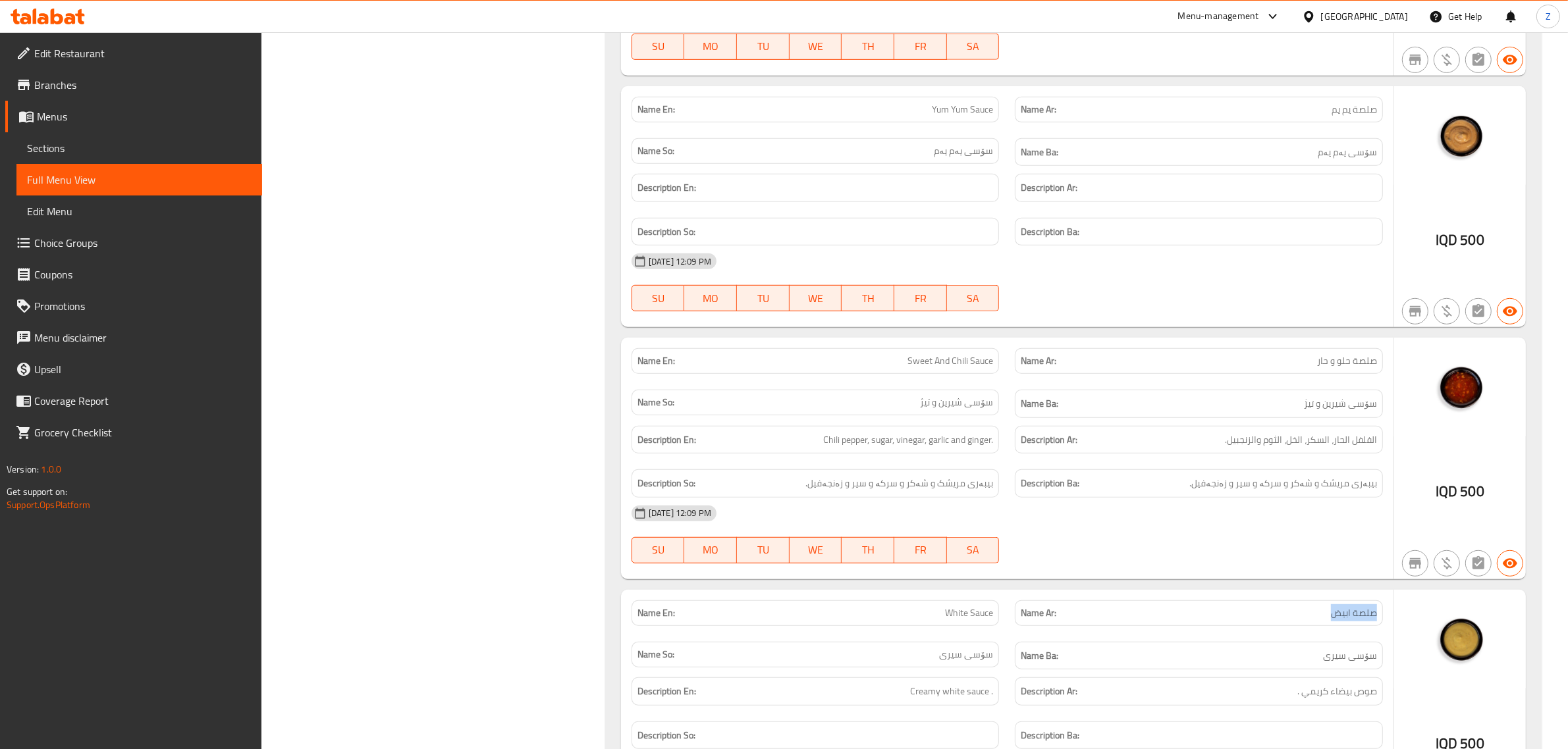
drag, startPoint x: 1317, startPoint y: 462, endPoint x: 1307, endPoint y: 491, distance: 30.7
click at [1381, 600] on div "Name Ar: صلصة ابيض" at bounding box center [1199, 613] width 368 height 25
copy span "صلصة ابيض"
drag, startPoint x: 944, startPoint y: 463, endPoint x: 1001, endPoint y: 463, distance: 57.0
click at [1001, 593] on div "Name En: White Sauce" at bounding box center [815, 613] width 384 height 42
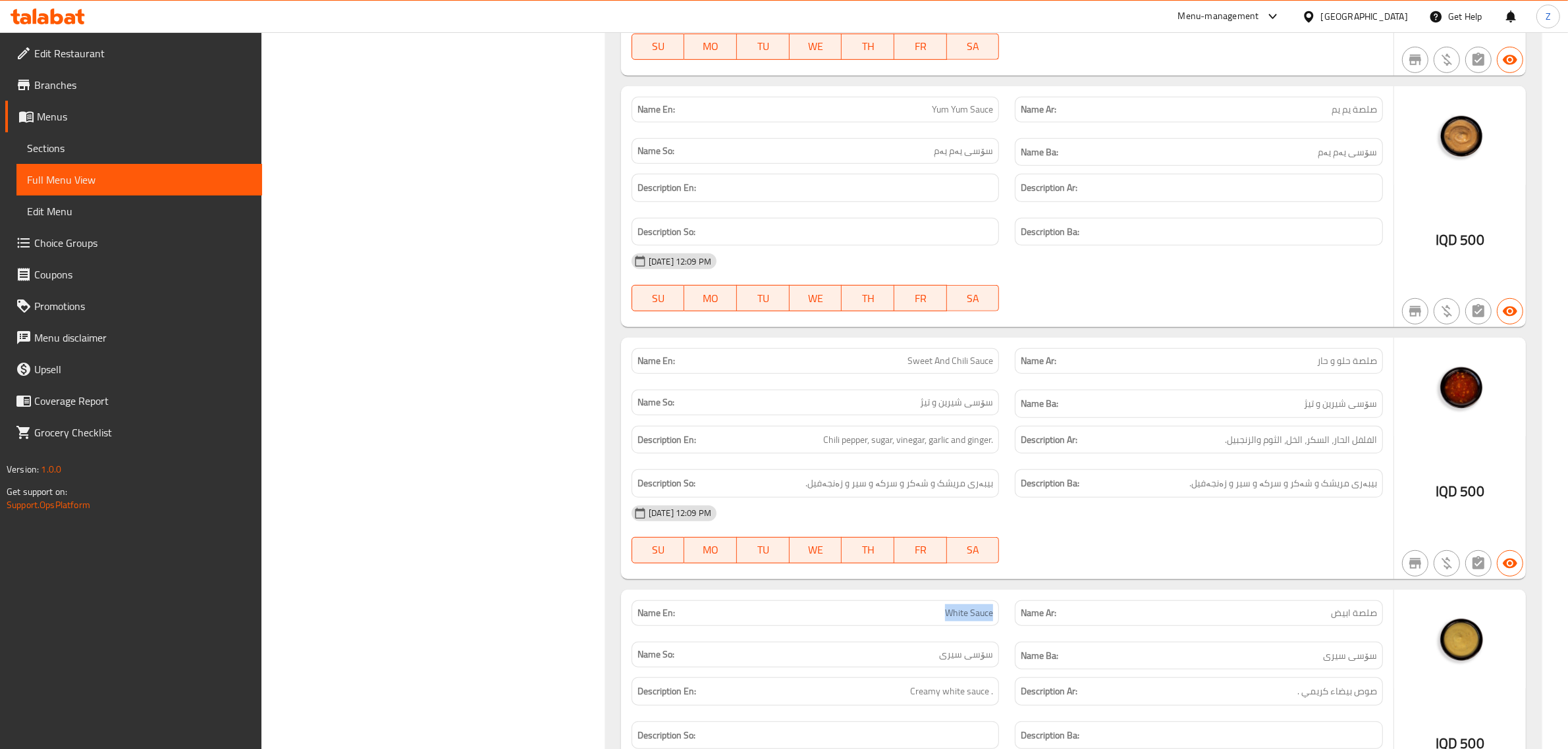
copy span "White Sauce"
